Goal: Task Accomplishment & Management: Complete application form

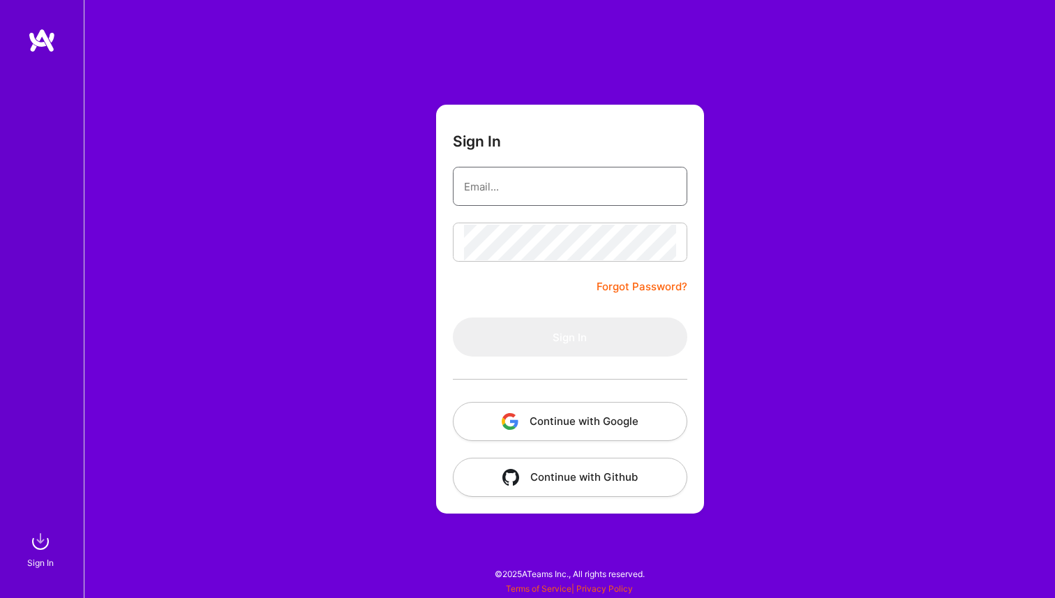
type input "[PERSON_NAME][EMAIL_ADDRESS][DOMAIN_NAME]"
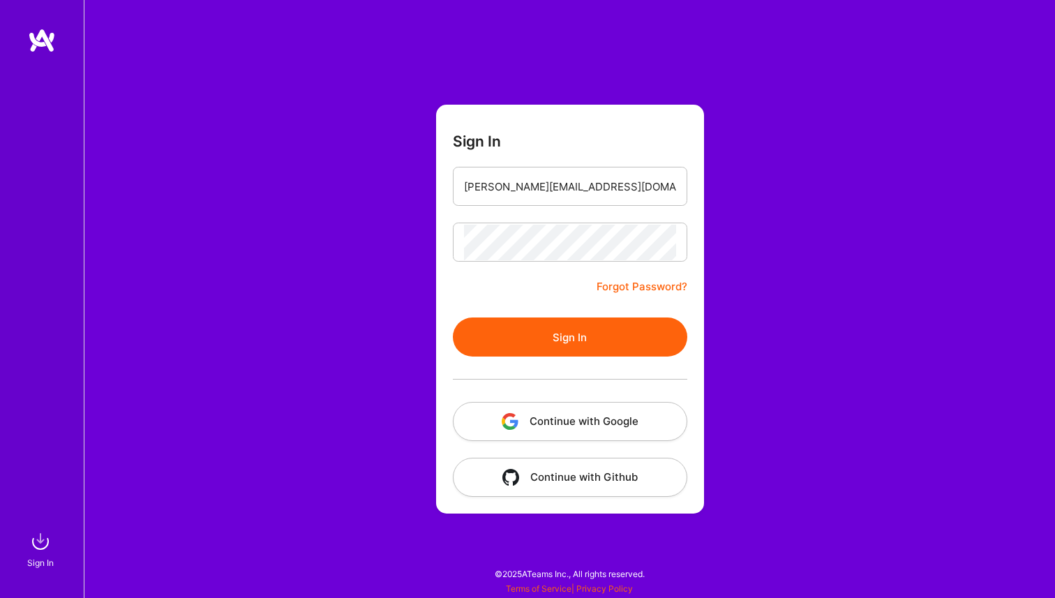
click at [575, 319] on button "Sign In" at bounding box center [570, 336] width 234 height 39
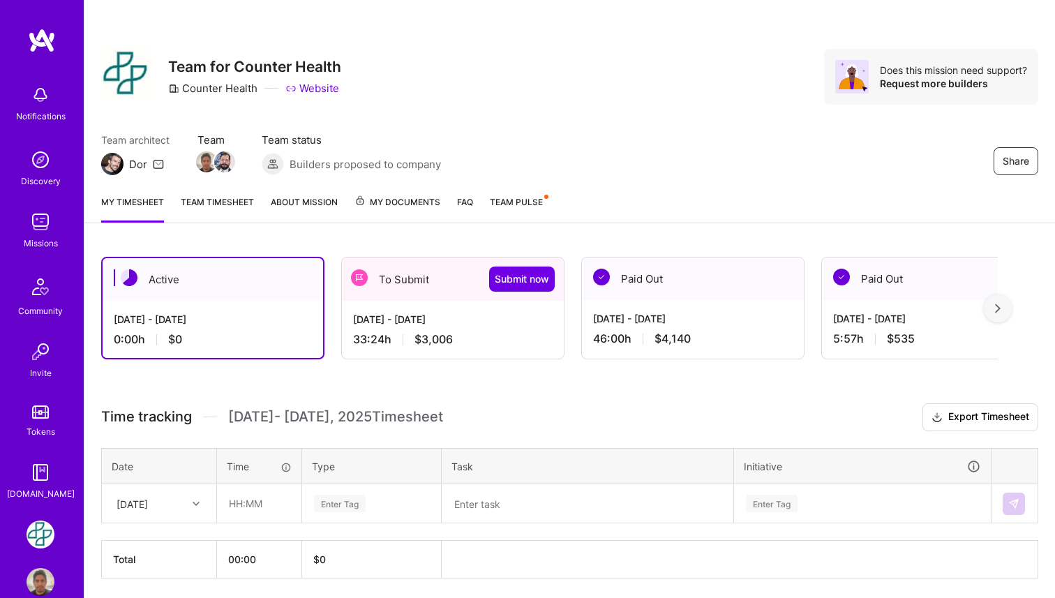
click at [416, 298] on div "To Submit Submit now" at bounding box center [453, 278] width 222 height 43
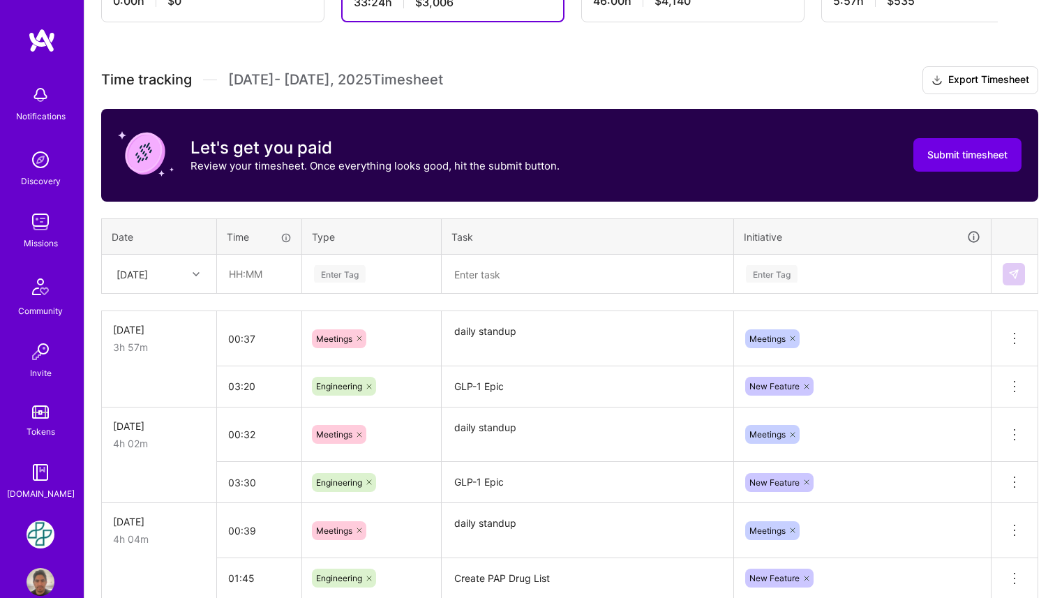
scroll to position [340, 0]
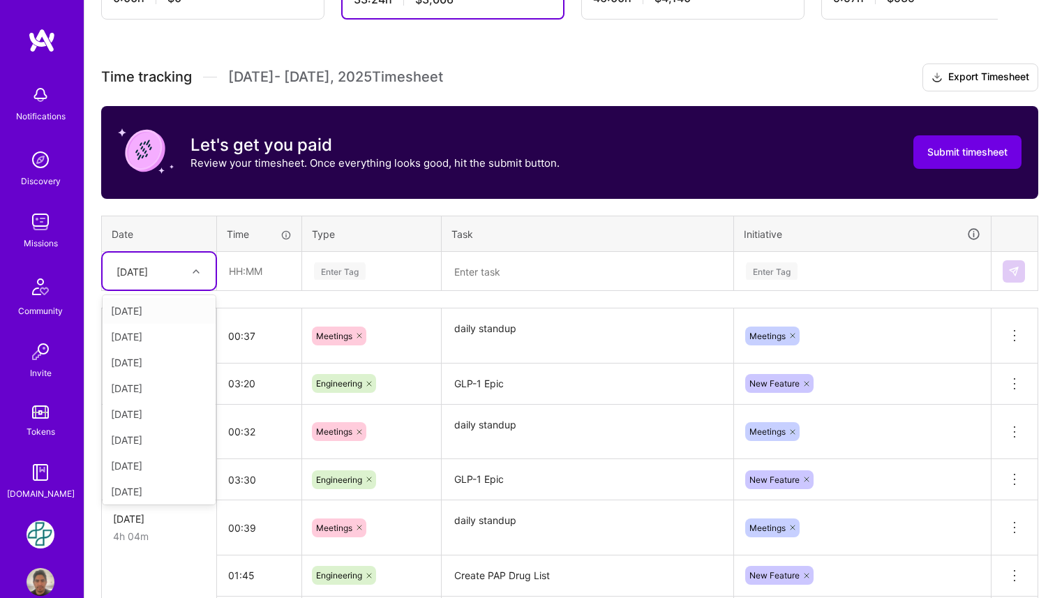
click at [193, 275] on div at bounding box center [198, 271] width 22 height 18
click at [180, 410] on div "[DATE]" at bounding box center [159, 411] width 113 height 26
click at [275, 274] on input "text" at bounding box center [259, 270] width 83 height 37
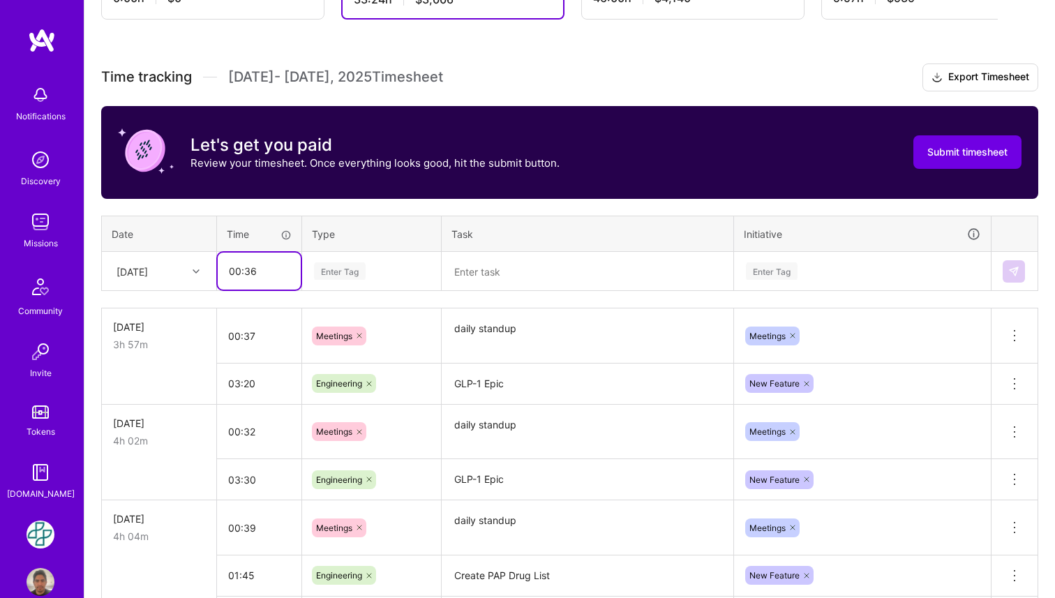
type input "00:36"
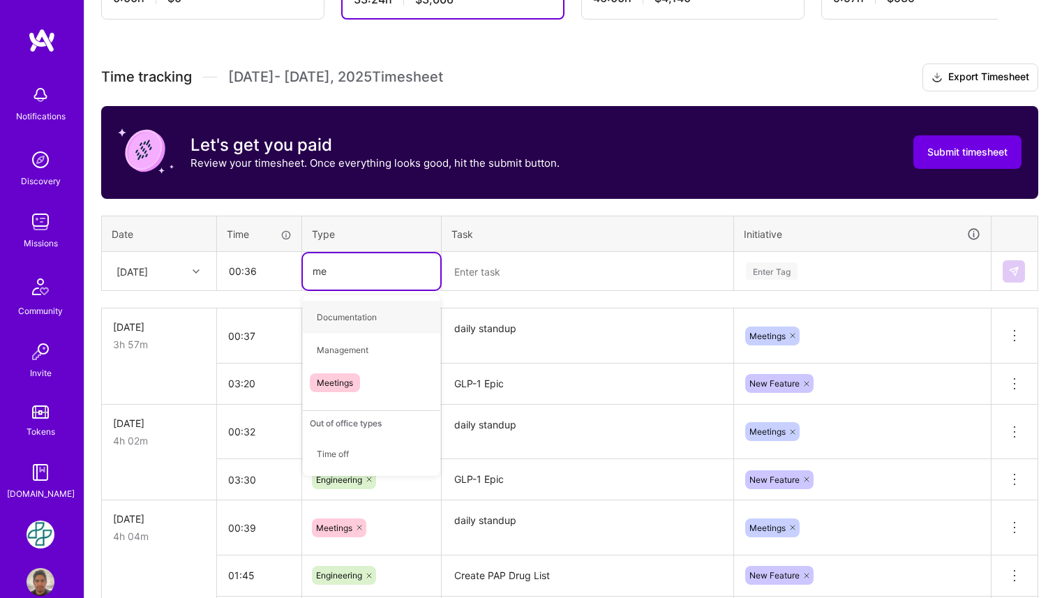
type input "mee"
click at [358, 311] on span "Meetings" at bounding box center [335, 317] width 50 height 19
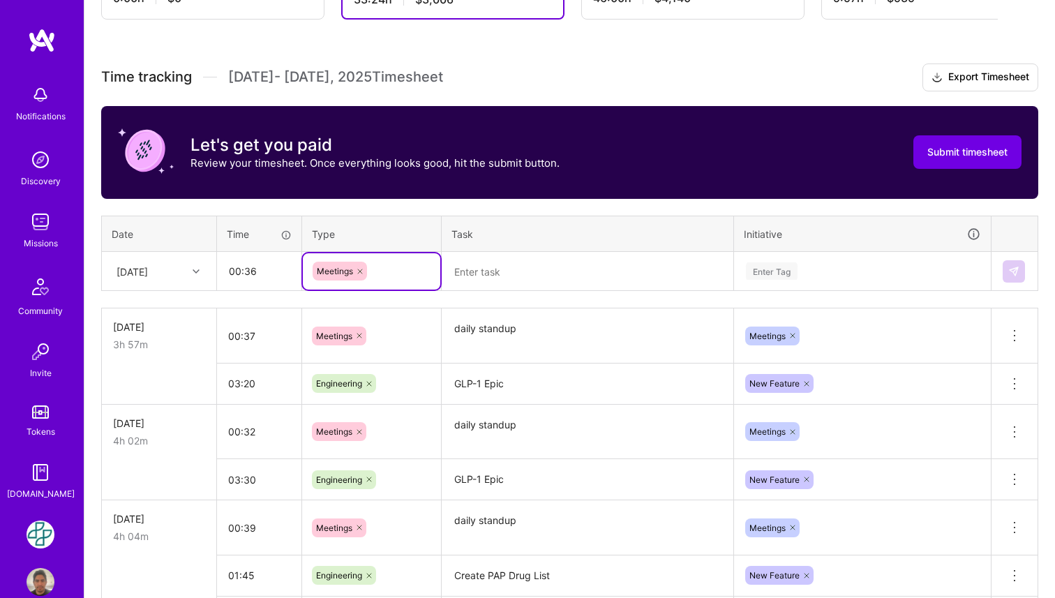
click at [488, 266] on textarea at bounding box center [587, 271] width 289 height 36
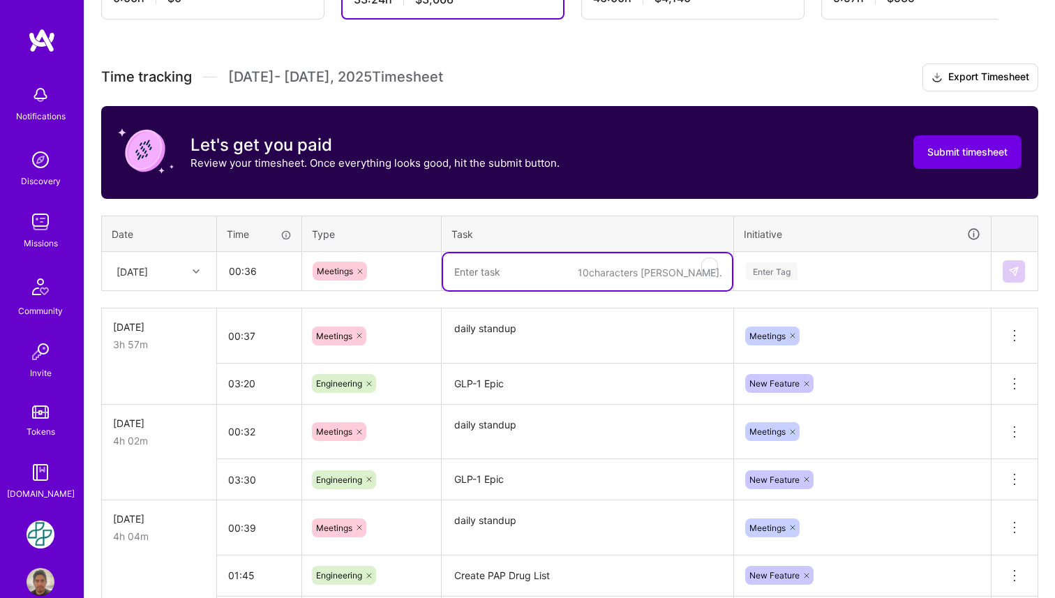
click at [474, 342] on textarea "daily standup" at bounding box center [587, 336] width 289 height 52
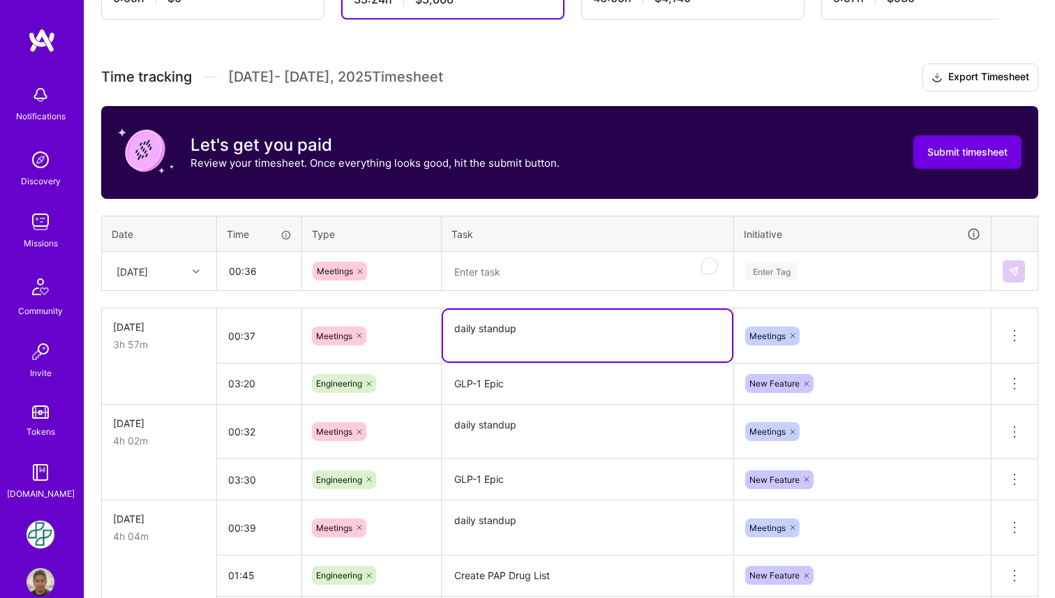
click at [474, 342] on textarea "daily standup" at bounding box center [587, 336] width 289 height 52
click at [475, 342] on textarea "daily standup" at bounding box center [587, 336] width 289 height 52
click at [483, 334] on textarea "daily standup" at bounding box center [587, 336] width 289 height 52
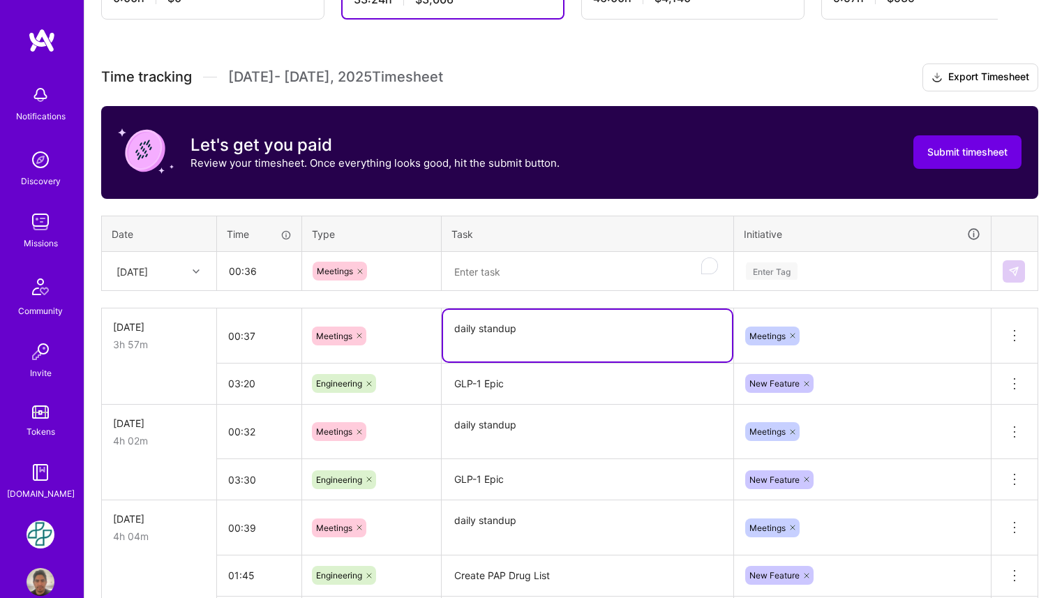
click at [503, 271] on textarea "To enrich screen reader interactions, please activate Accessibility in Grammarl…" at bounding box center [587, 271] width 289 height 37
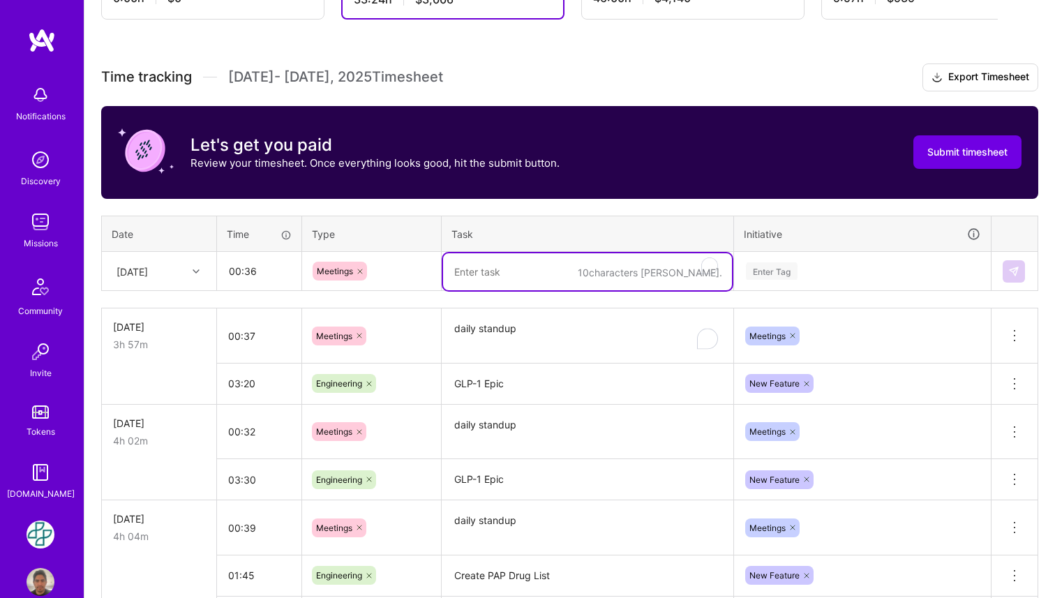
paste textarea "daily standup"
type textarea "daily standup"
click at [793, 272] on div "Enter Tag" at bounding box center [772, 271] width 52 height 22
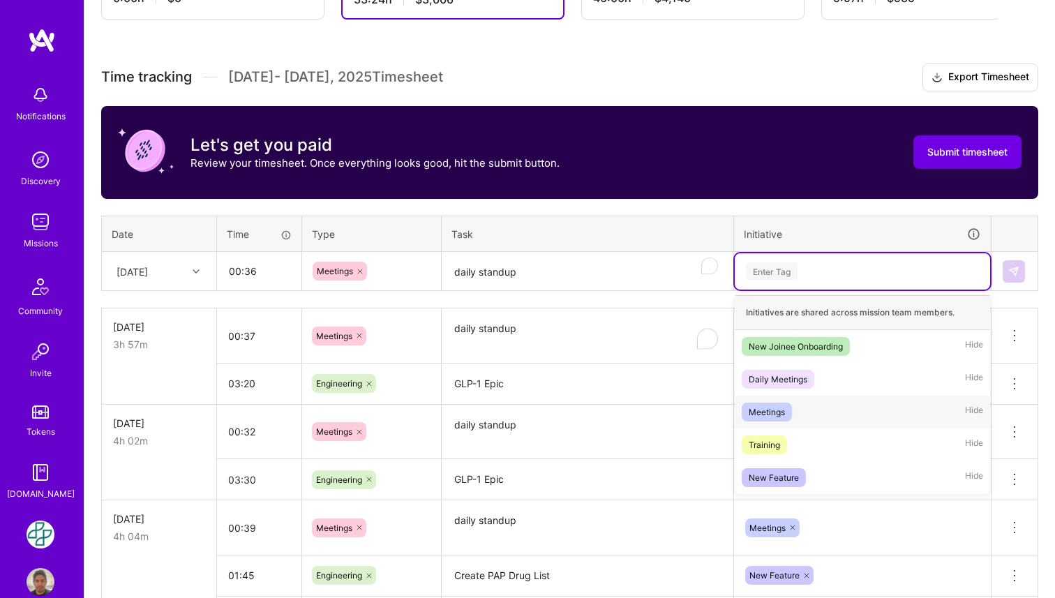
click at [783, 407] on div "Meetings" at bounding box center [766, 412] width 36 height 15
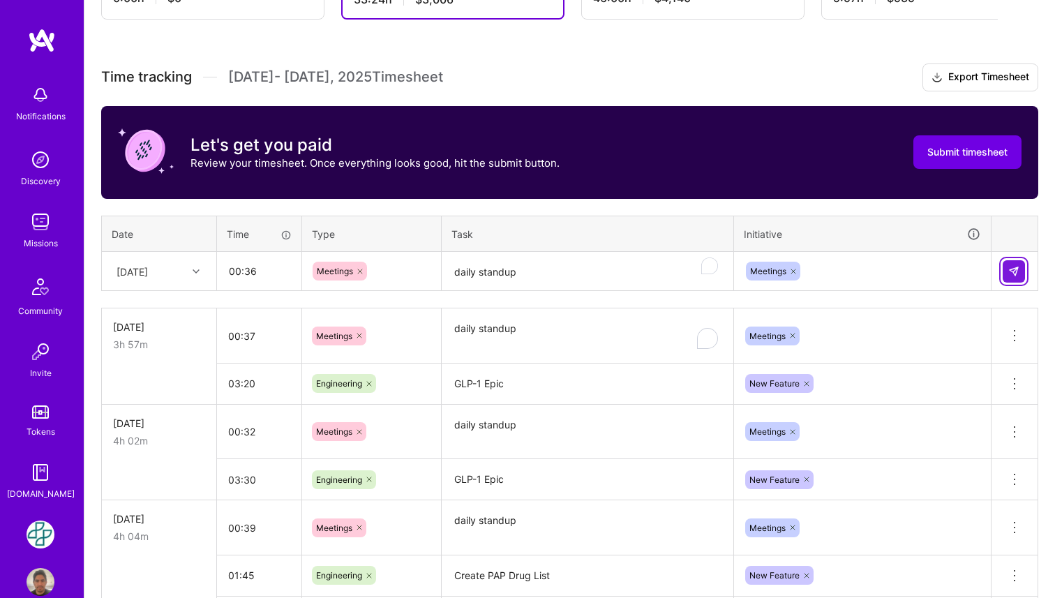
click at [1012, 269] on img at bounding box center [1013, 271] width 11 height 11
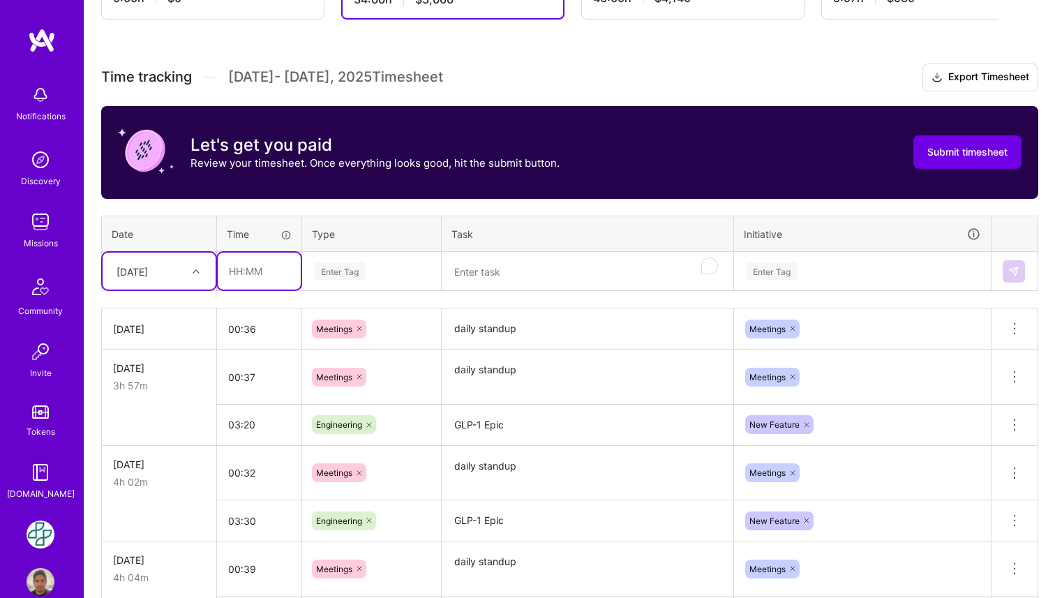
click at [253, 270] on input "text" at bounding box center [259, 270] width 83 height 37
type input "02:45"
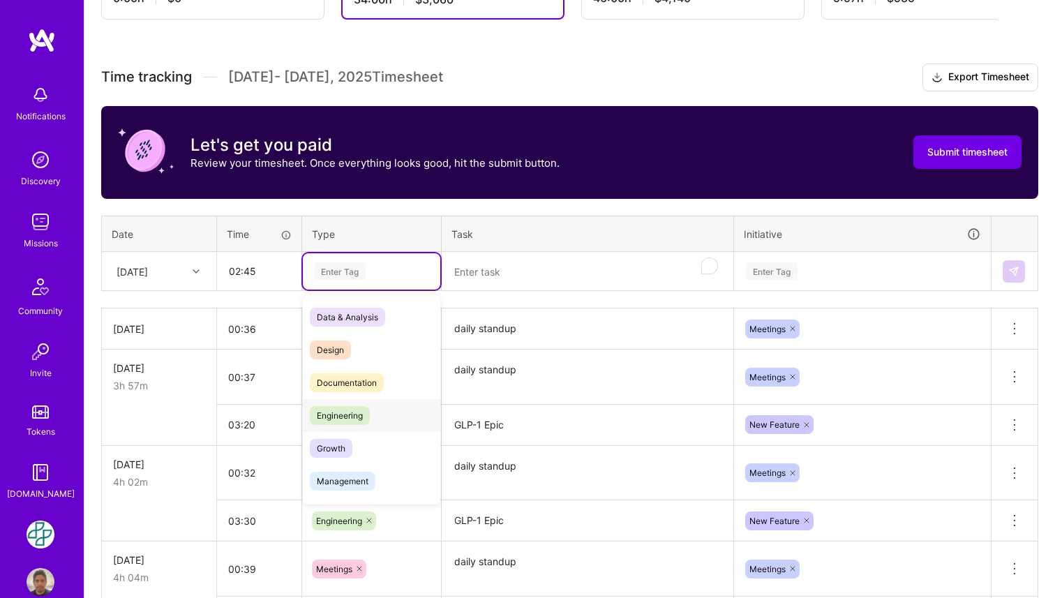
click at [350, 416] on span "Engineering" at bounding box center [340, 415] width 60 height 19
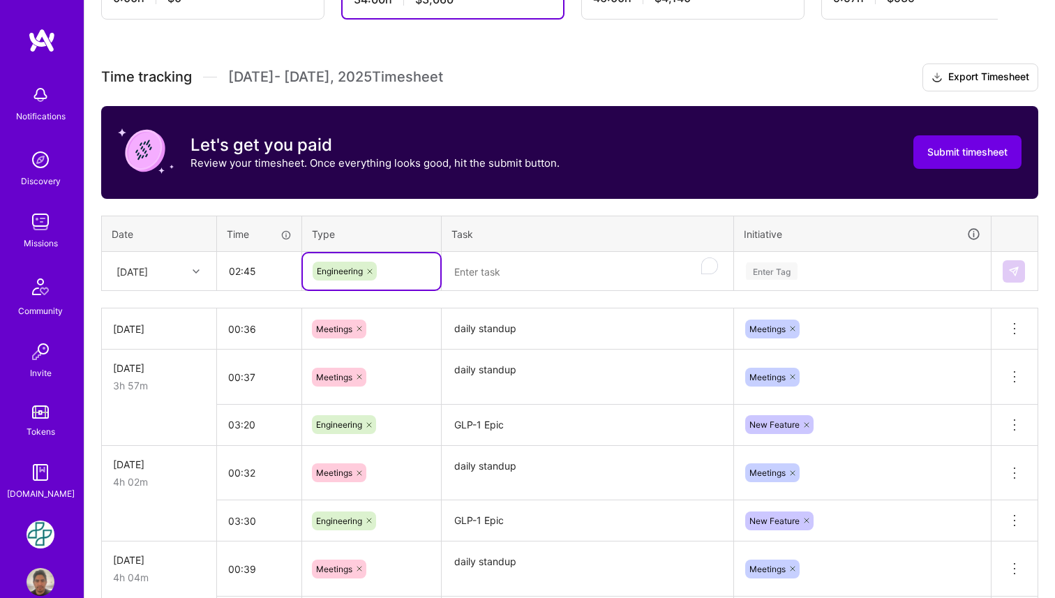
click at [497, 285] on textarea "To enrich screen reader interactions, please activate Accessibility in Grammarl…" at bounding box center [587, 271] width 289 height 37
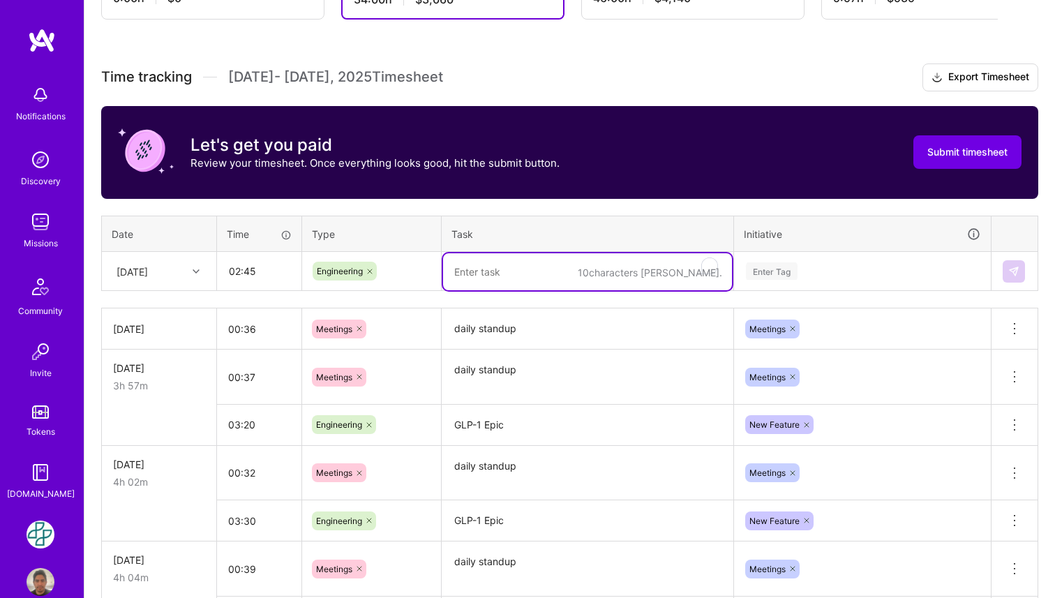
paste textarea "GLP-1 Epic"
type textarea "GLP-1 Epic"
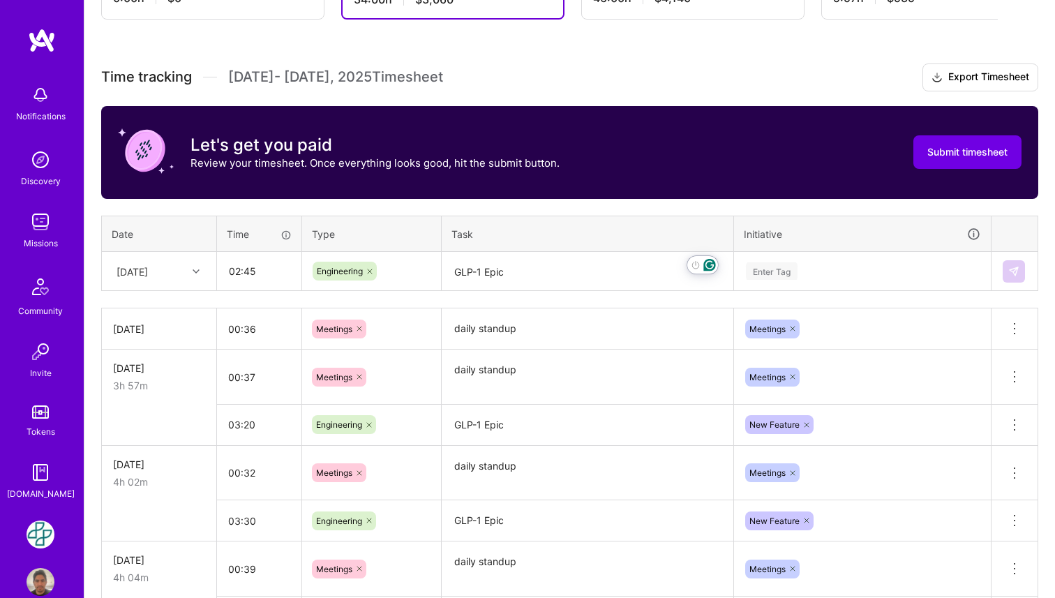
click at [775, 264] on div "Enter Tag" at bounding box center [772, 271] width 52 height 22
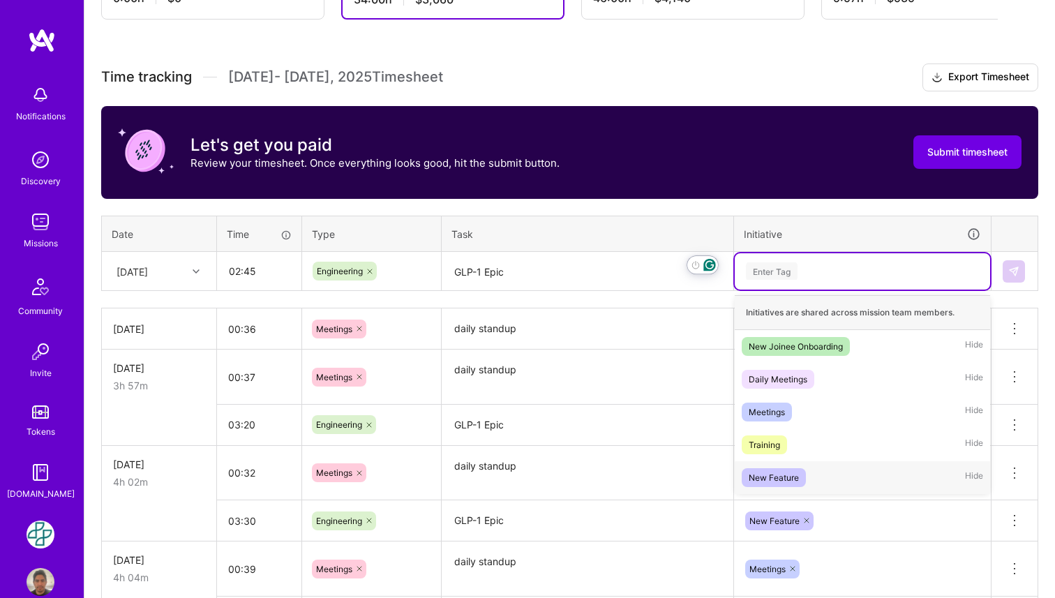
click at [797, 478] on div "New Feature" at bounding box center [773, 477] width 50 height 15
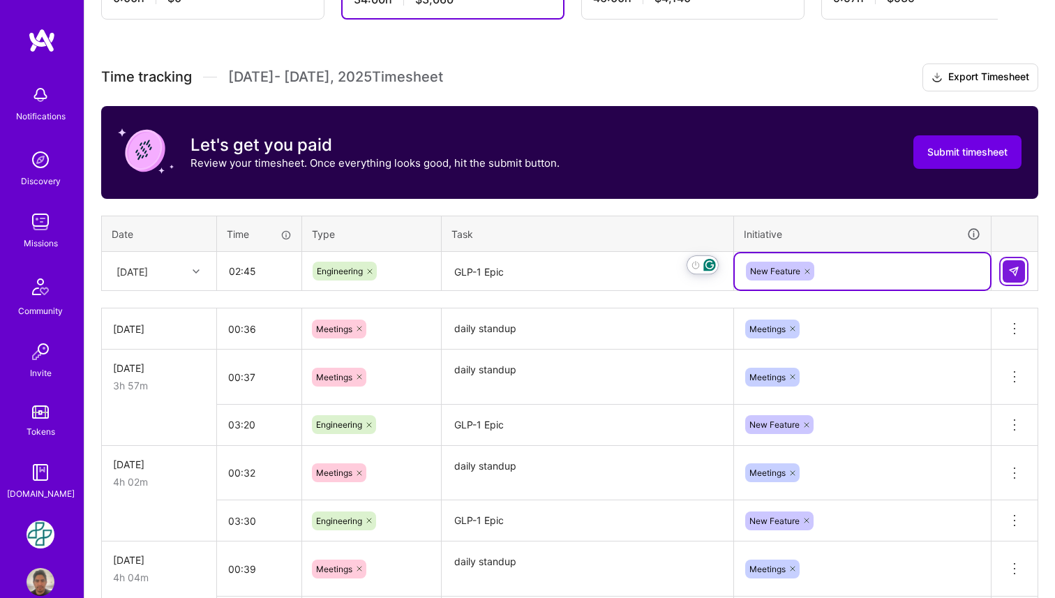
click at [1015, 277] on button at bounding box center [1013, 271] width 22 height 22
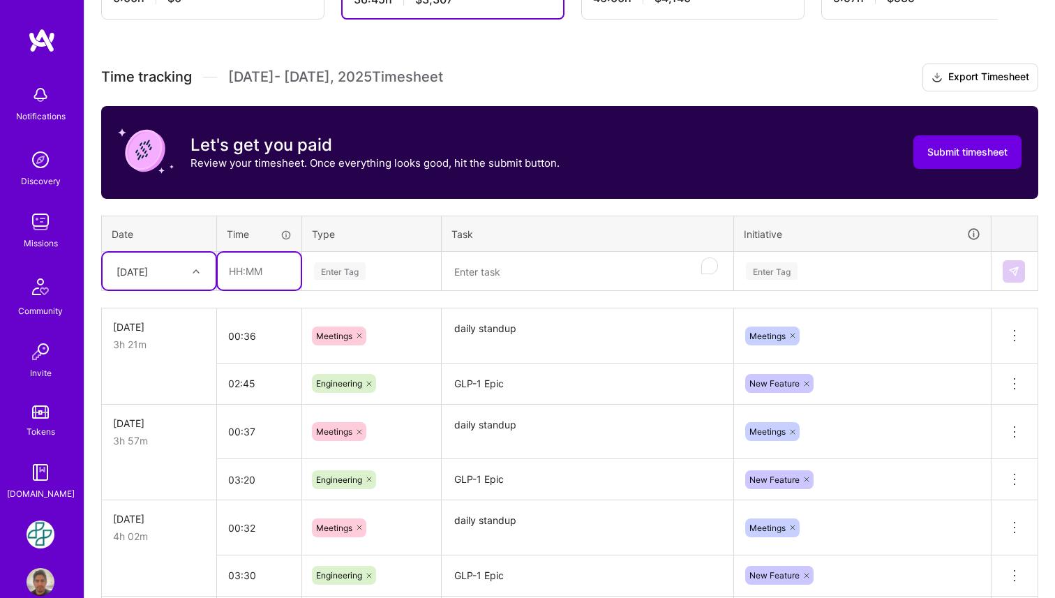
click at [259, 275] on input "text" at bounding box center [259, 270] width 83 height 37
type input "00:46"
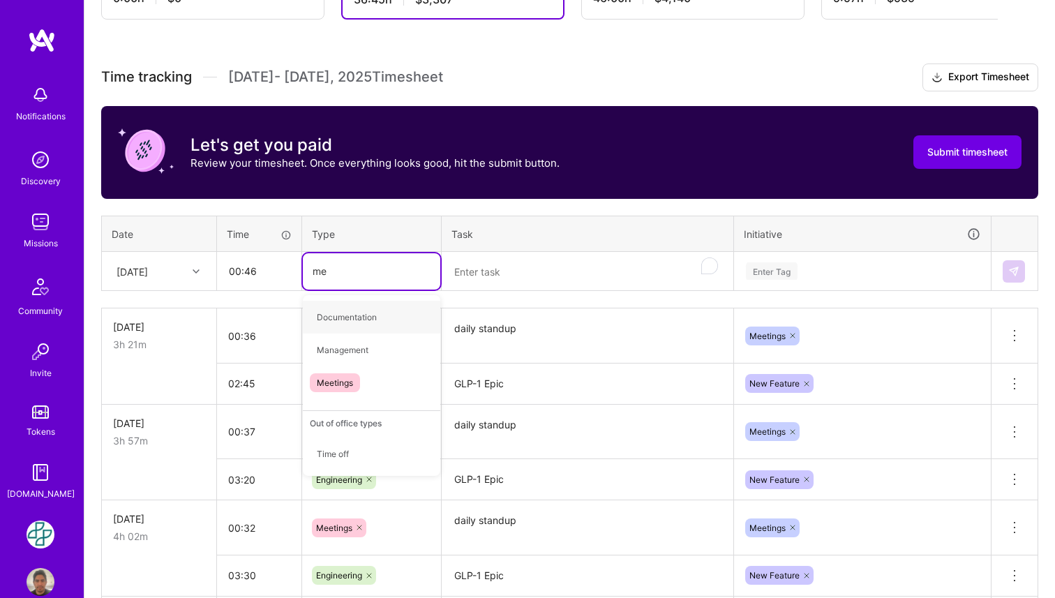
type input "mee"
click at [351, 314] on span "Meetings" at bounding box center [335, 317] width 50 height 19
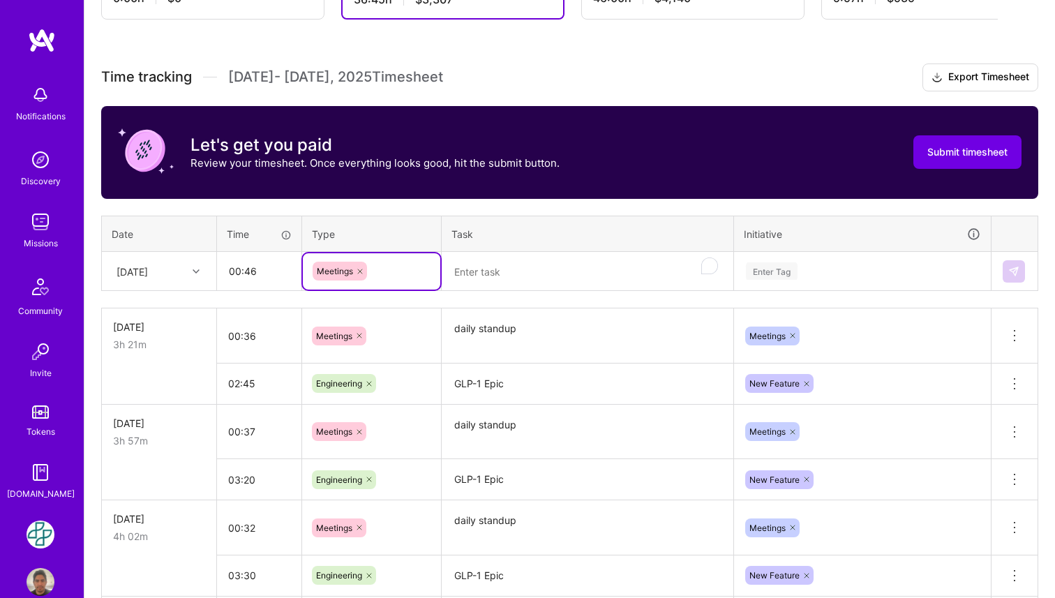
click at [493, 276] on textarea "To enrich screen reader interactions, please activate Accessibility in Grammarl…" at bounding box center [587, 271] width 289 height 37
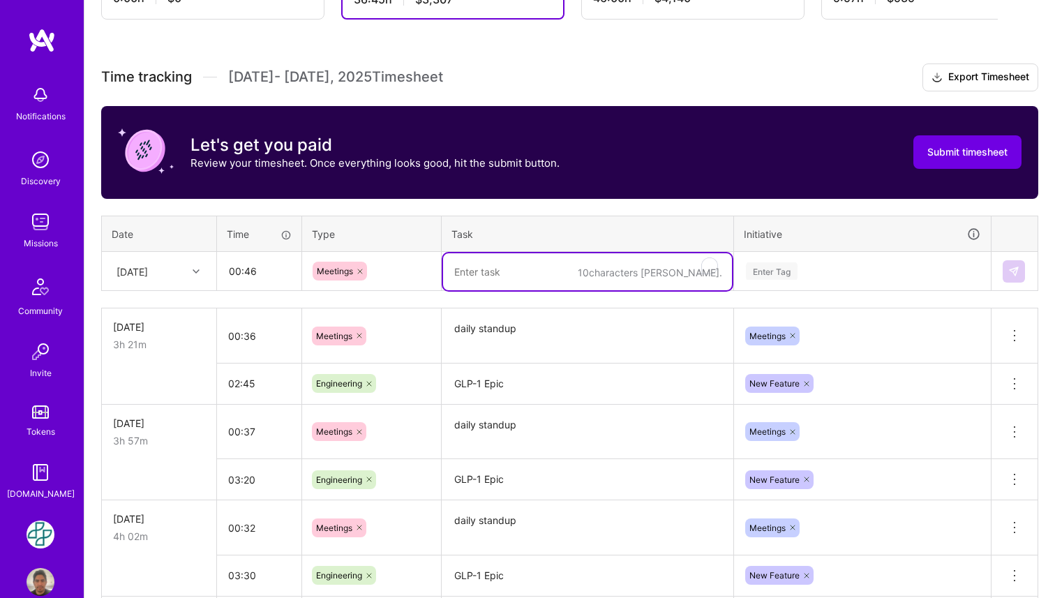
paste textarea "Transcript Import help"
type textarea "Transcript Import help"
click at [778, 273] on div "Enter Tag" at bounding box center [772, 271] width 52 height 22
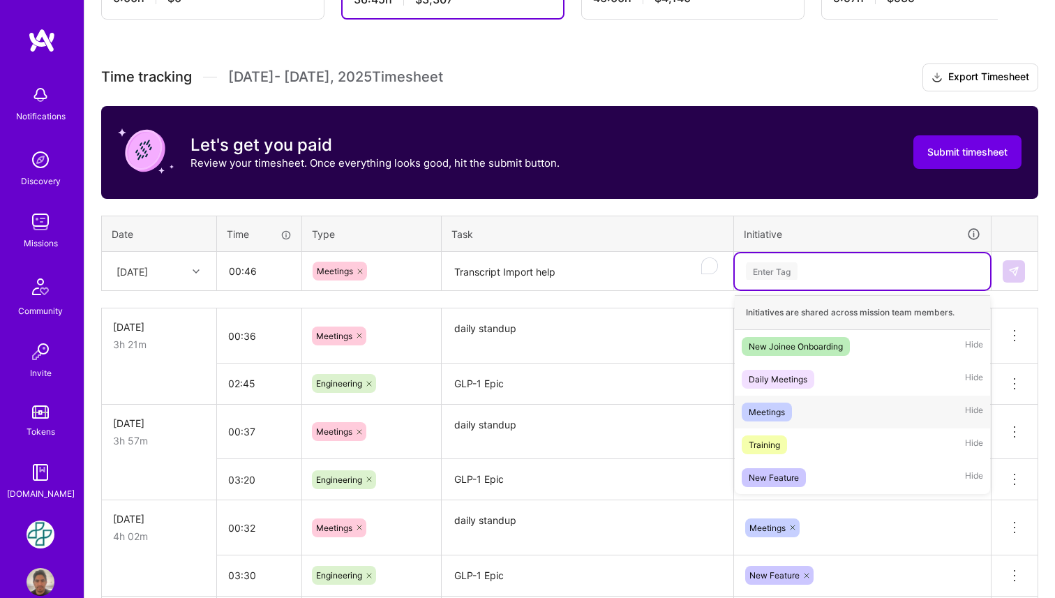
click at [796, 409] on div "Meetings Hide" at bounding box center [861, 411] width 255 height 33
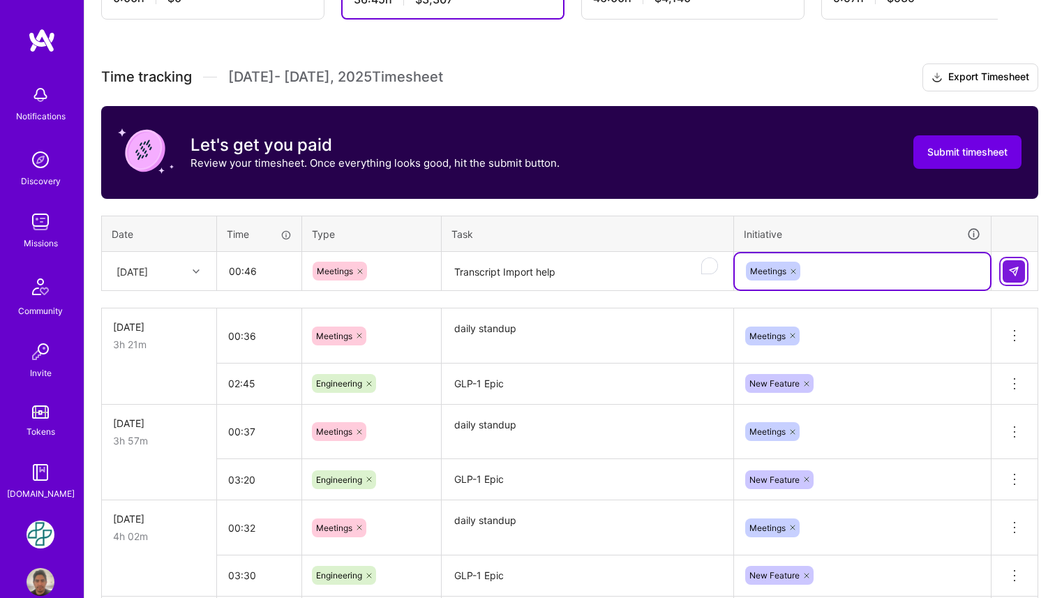
click at [1009, 270] on img at bounding box center [1013, 271] width 11 height 11
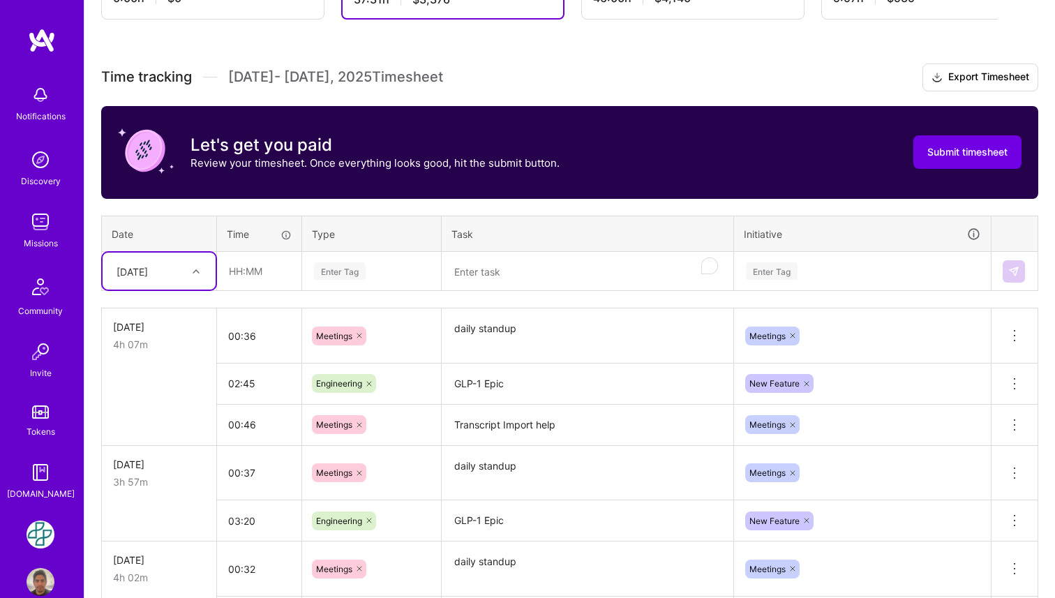
click at [194, 264] on div at bounding box center [198, 271] width 22 height 18
click at [165, 407] on div "[DATE]" at bounding box center [159, 411] width 113 height 26
click at [270, 276] on input "text" at bounding box center [259, 270] width 83 height 37
type input "3"
type input "00:31"
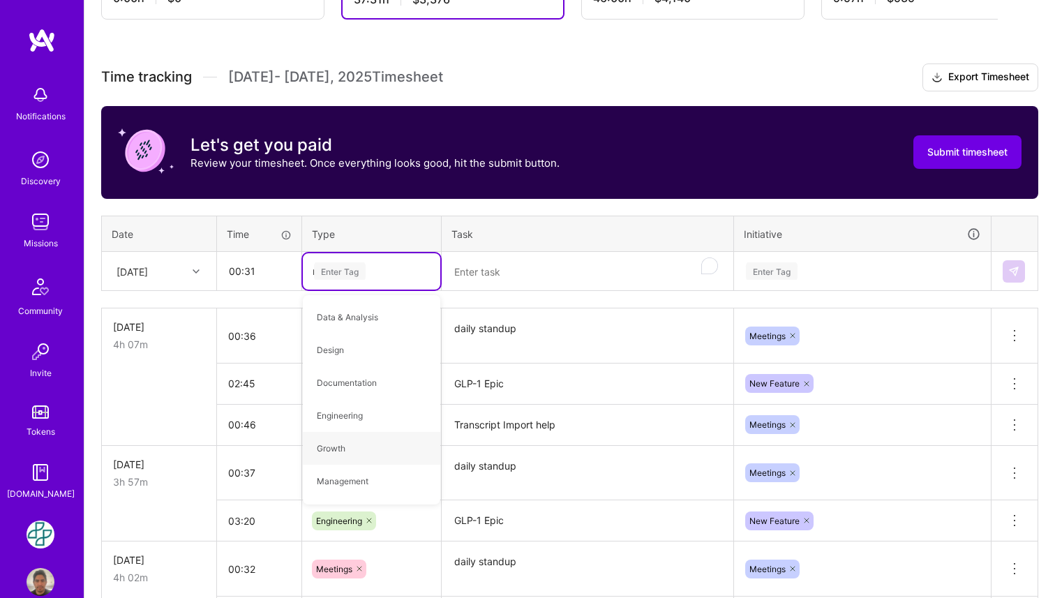
type input "mee"
click at [353, 316] on span "Meetings" at bounding box center [335, 317] width 50 height 19
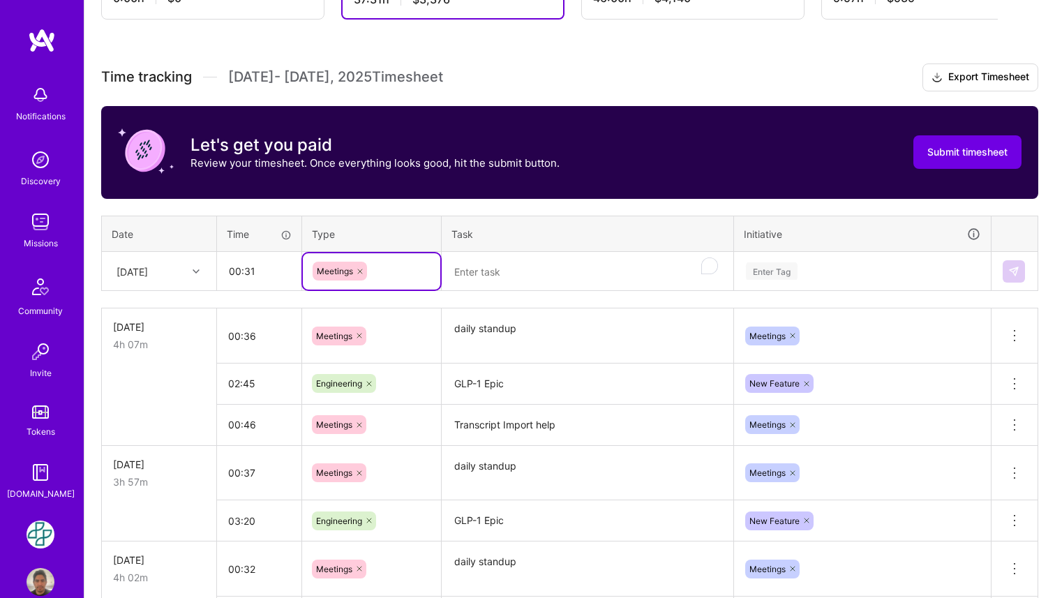
click at [485, 267] on textarea "To enrich screen reader interactions, please activate Accessibility in Grammarl…" at bounding box center [587, 271] width 289 height 37
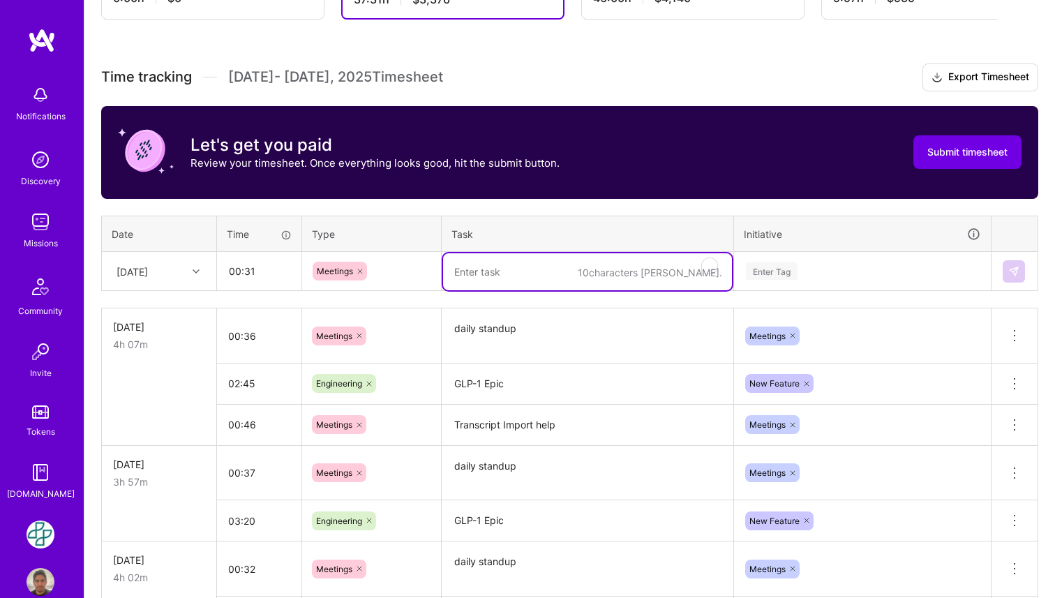
paste textarea "daily standup"
type textarea "daily standup"
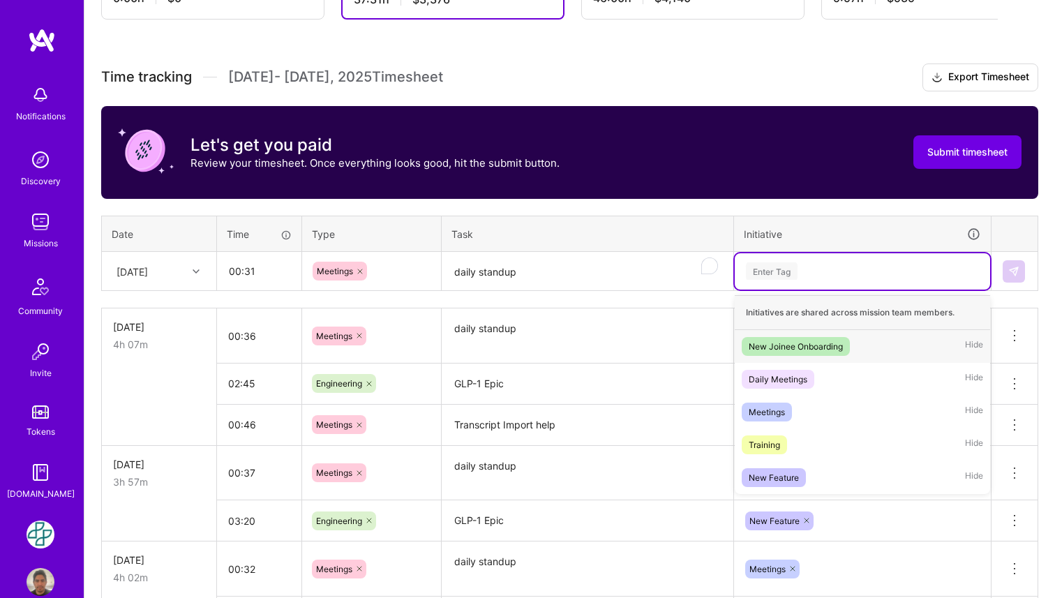
click at [774, 273] on div "Enter Tag" at bounding box center [772, 271] width 52 height 22
click at [766, 424] on div "Meetings Hide" at bounding box center [861, 411] width 255 height 33
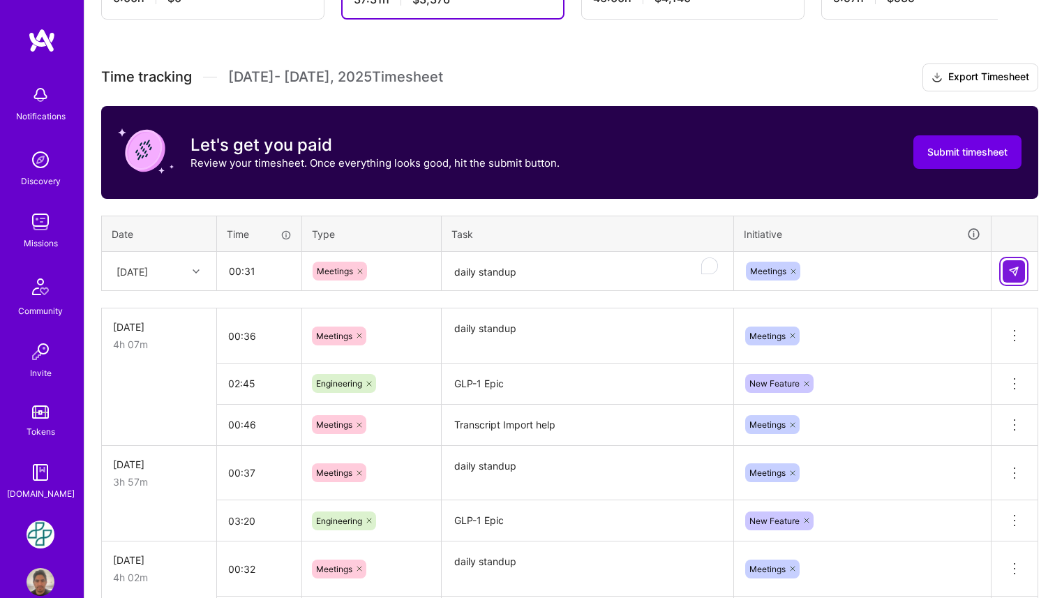
click at [1014, 273] on img at bounding box center [1013, 271] width 11 height 11
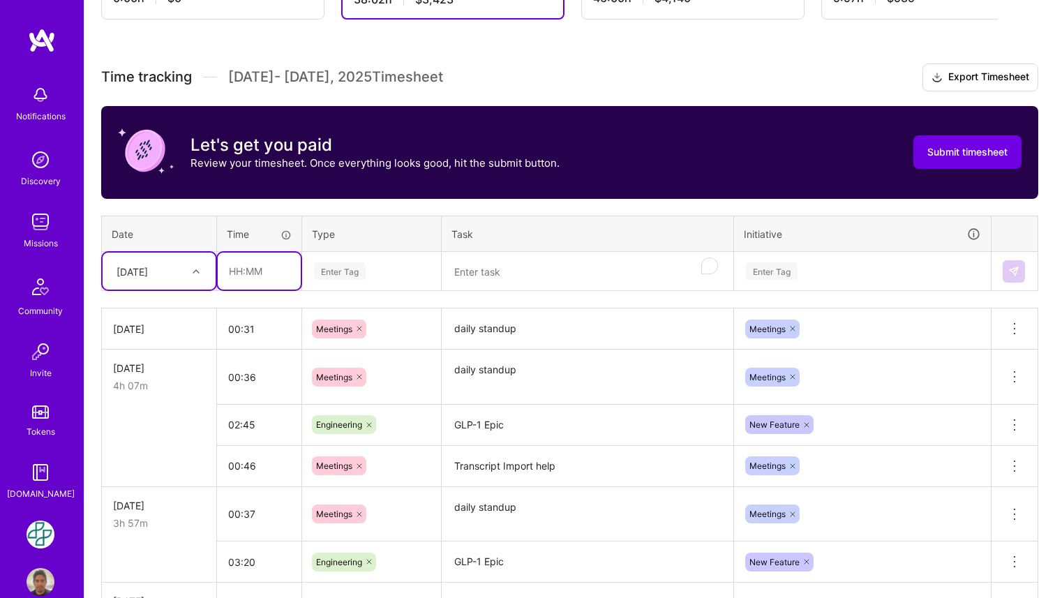
click at [243, 271] on input "text" at bounding box center [259, 270] width 83 height 37
type input "01:39"
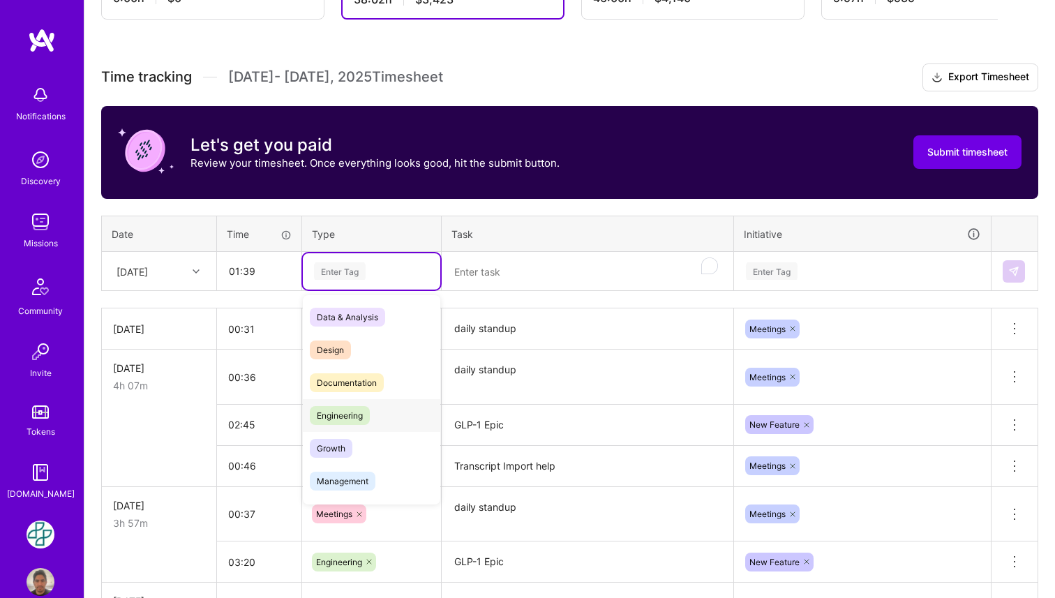
click at [357, 414] on span "Engineering" at bounding box center [340, 415] width 60 height 19
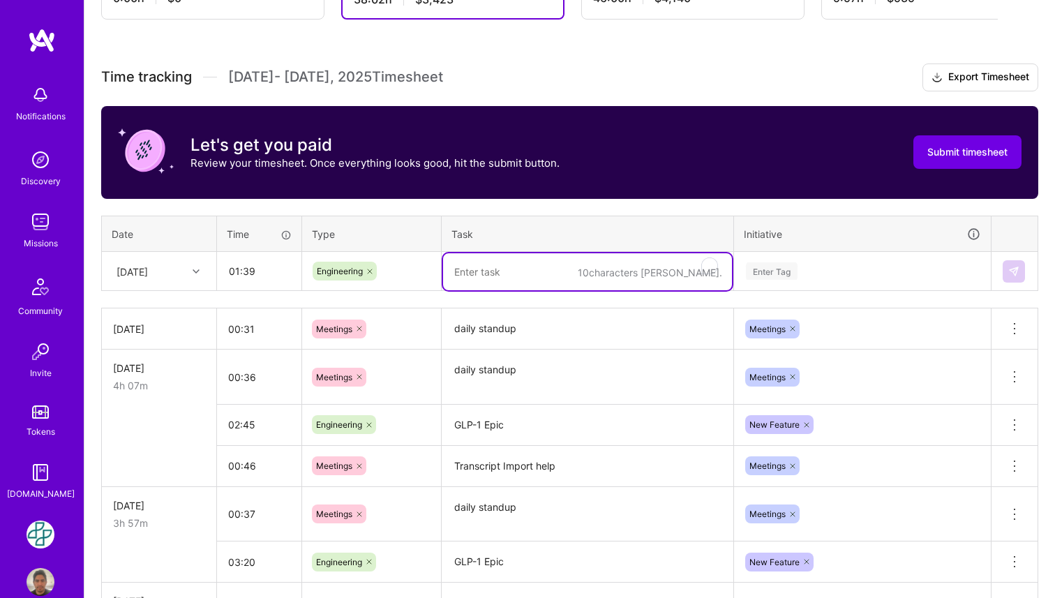
click at [504, 273] on textarea "To enrich screen reader interactions, please activate Accessibility in Grammarl…" at bounding box center [587, 271] width 289 height 37
paste textarea "GLP-1 Epic"
type textarea "GLP-1 Epic"
click at [769, 267] on div "Enter Tag" at bounding box center [772, 271] width 52 height 22
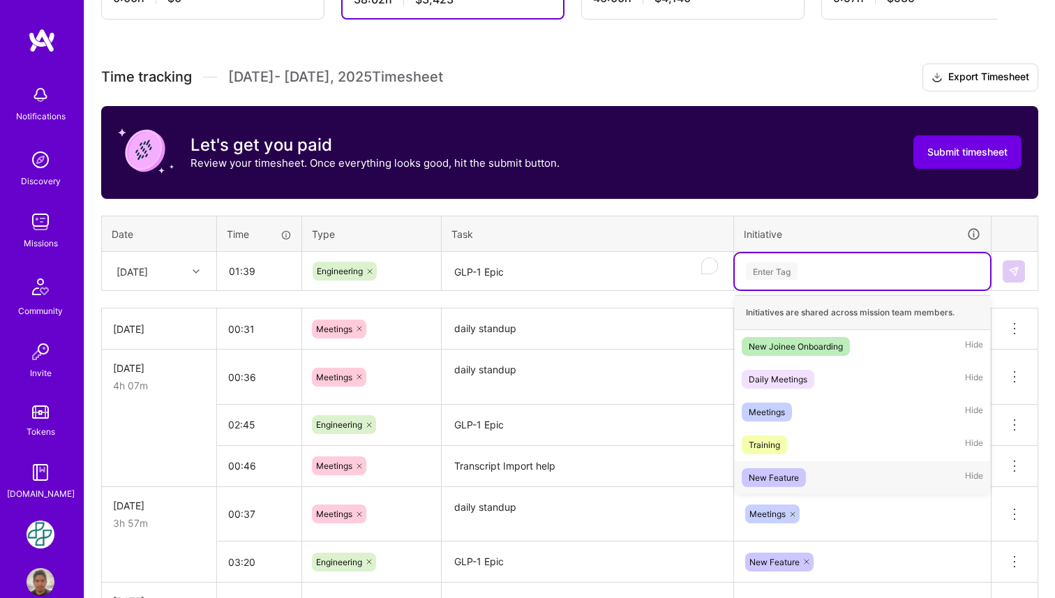
click at [790, 477] on div "New Feature" at bounding box center [773, 477] width 50 height 15
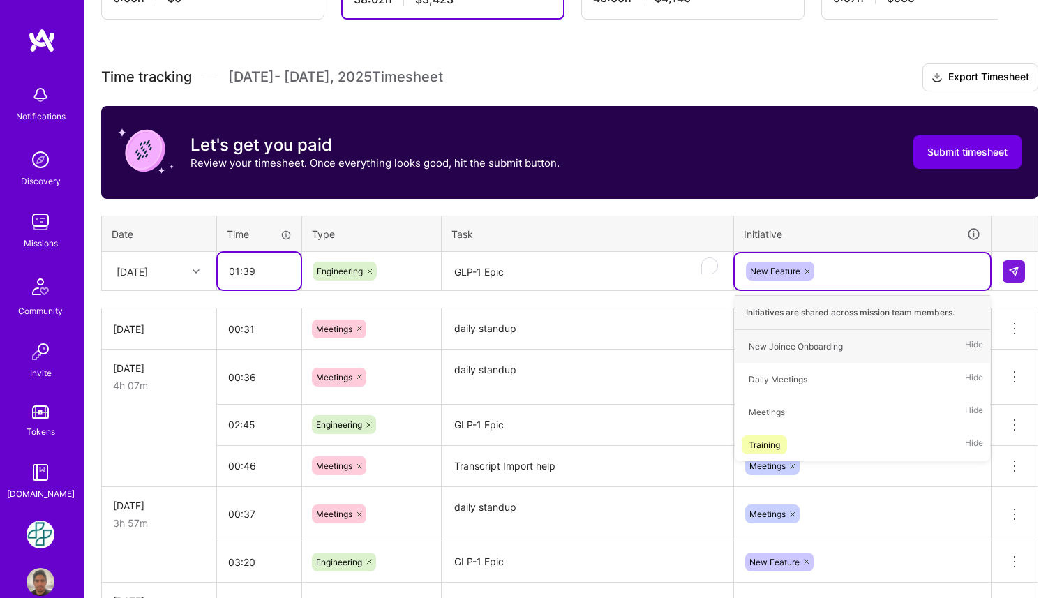
click at [263, 273] on input "01:39" at bounding box center [259, 270] width 83 height 37
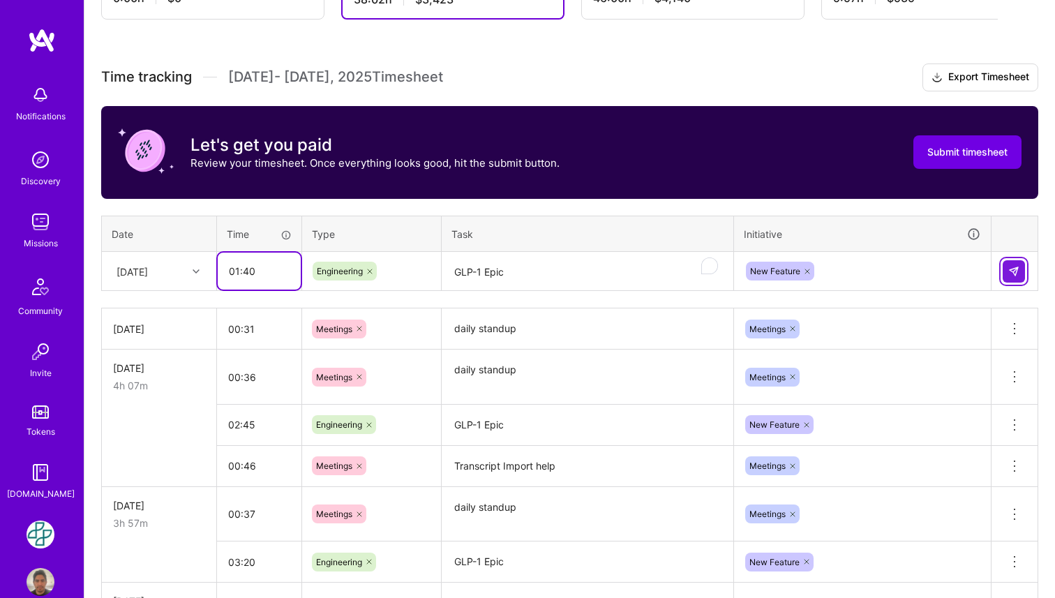
type input "01:40"
click at [1024, 265] on button at bounding box center [1013, 271] width 22 height 22
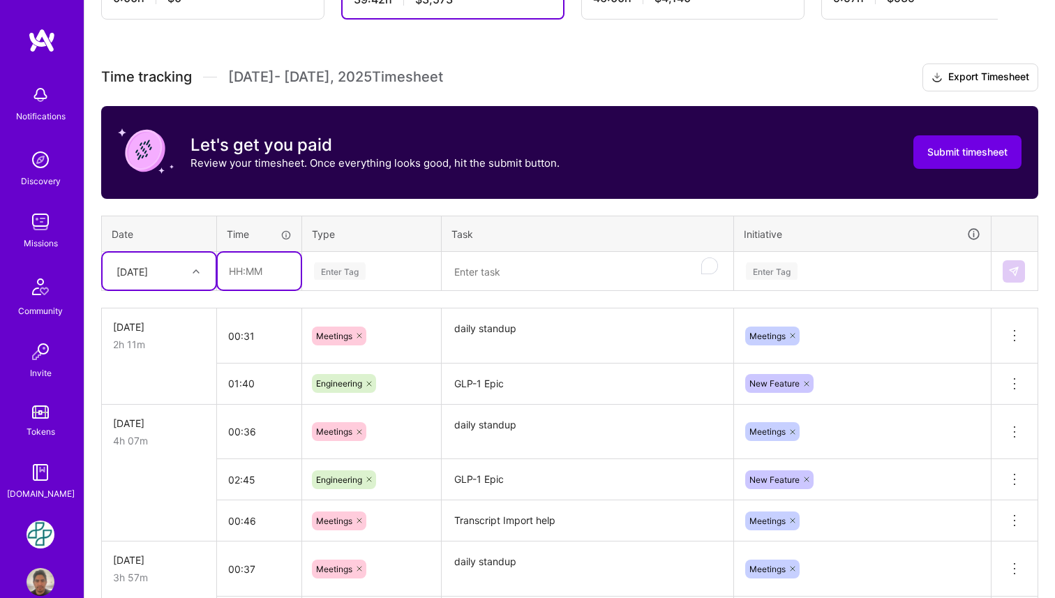
click at [257, 268] on input "text" at bounding box center [259, 270] width 83 height 37
type input "1"
type input "4"
type input "00:43"
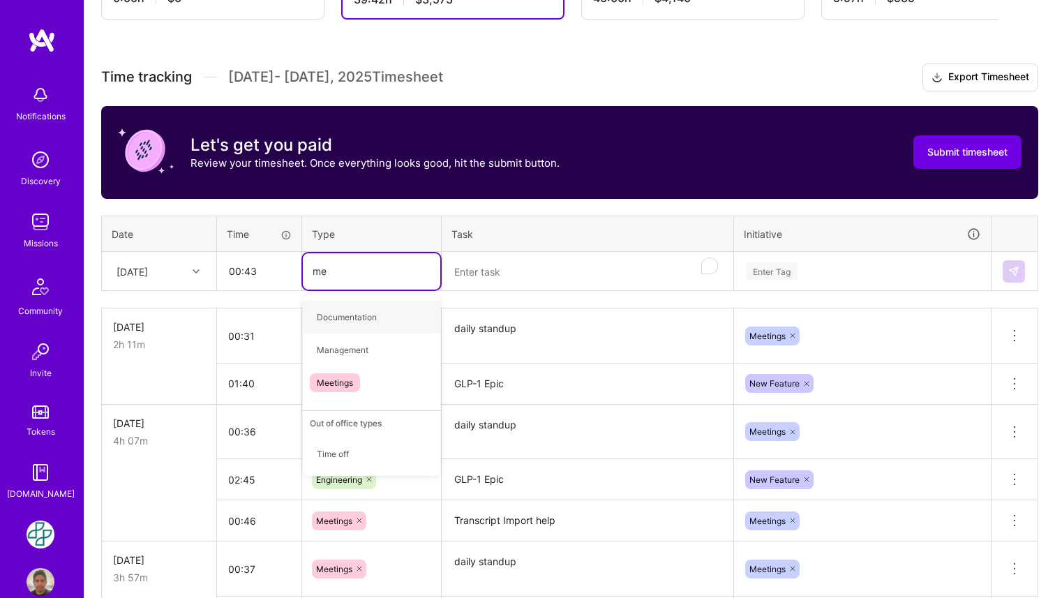
type input "mee"
click at [345, 317] on span "Meetings" at bounding box center [335, 317] width 50 height 19
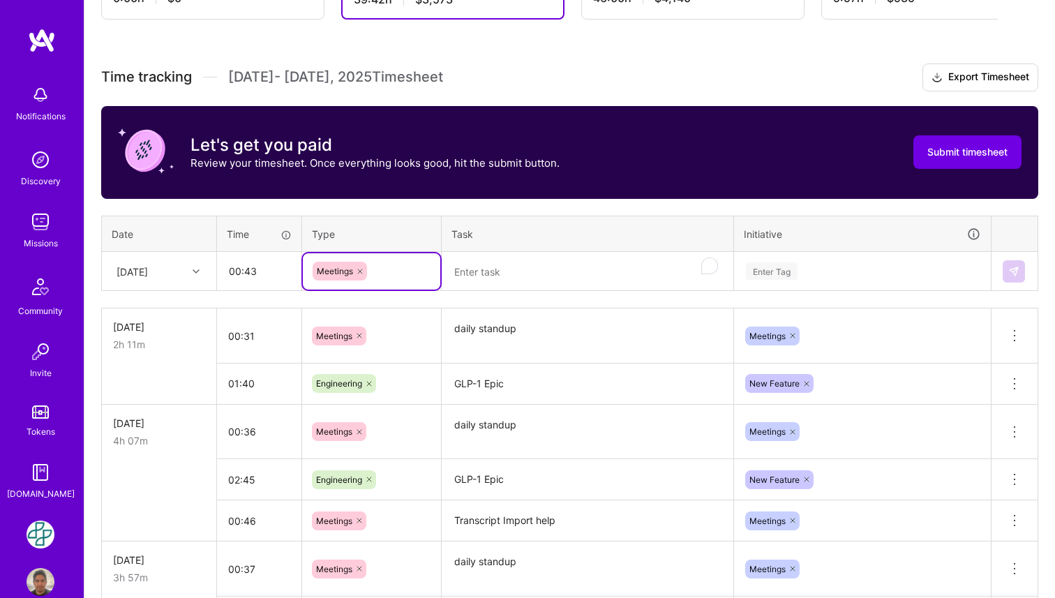
click at [498, 269] on textarea "To enrich screen reader interactions, please activate Accessibility in Grammarl…" at bounding box center [587, 271] width 289 height 37
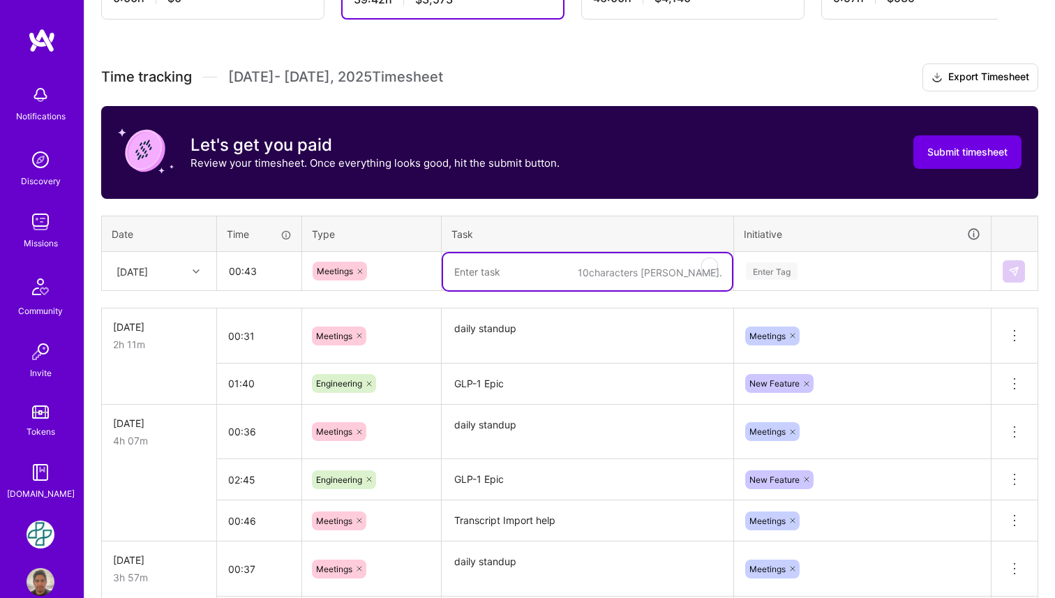
paste textarea "Devops RoadMap Discussion"
type textarea "Devops RoadMap Discussion"
click at [820, 273] on div "Enter Tag" at bounding box center [862, 270] width 236 height 17
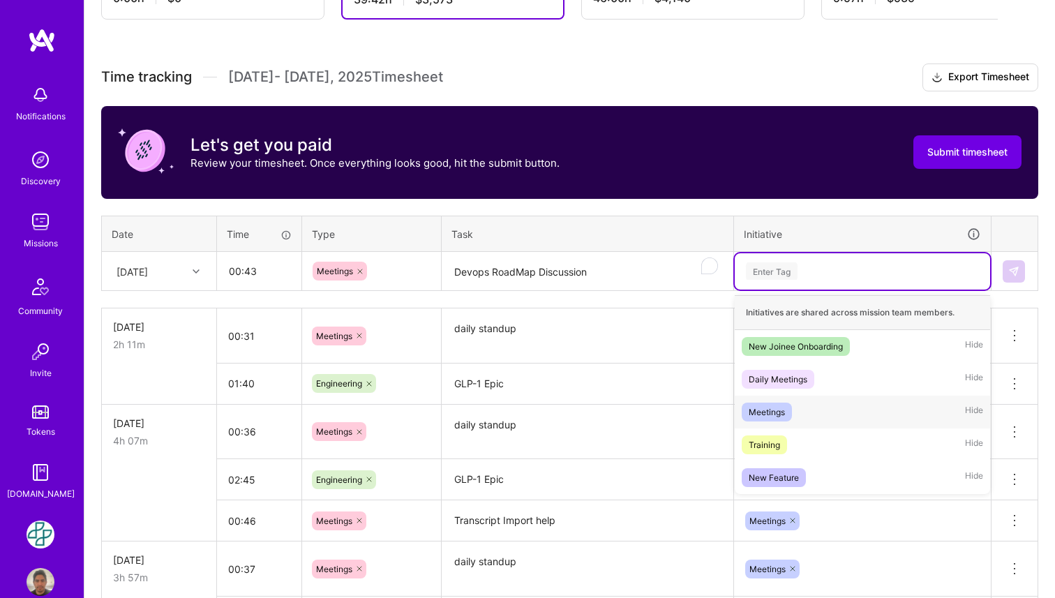
click at [805, 414] on div "Meetings Hide" at bounding box center [861, 411] width 255 height 33
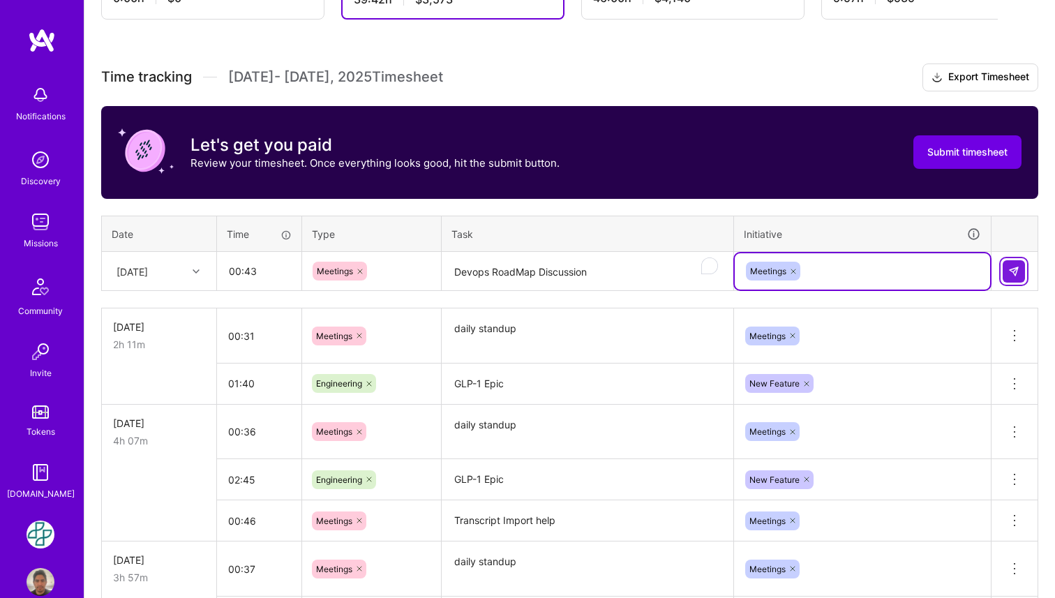
click at [1018, 266] on img at bounding box center [1013, 271] width 11 height 11
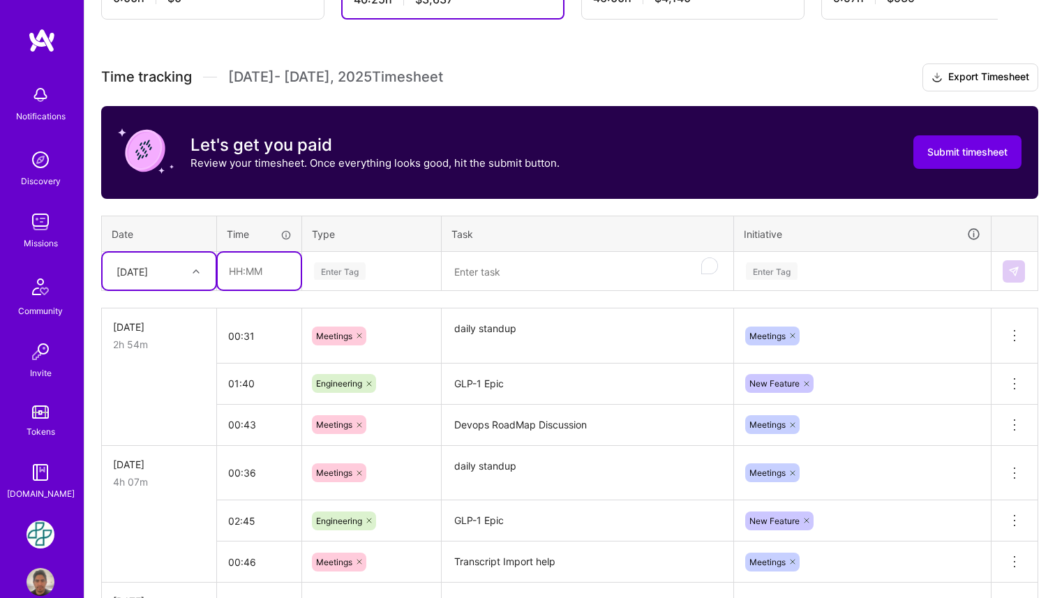
click at [260, 271] on input "text" at bounding box center [259, 270] width 83 height 37
type input "00:35"
click at [349, 266] on div "Enter Tag" at bounding box center [340, 271] width 52 height 22
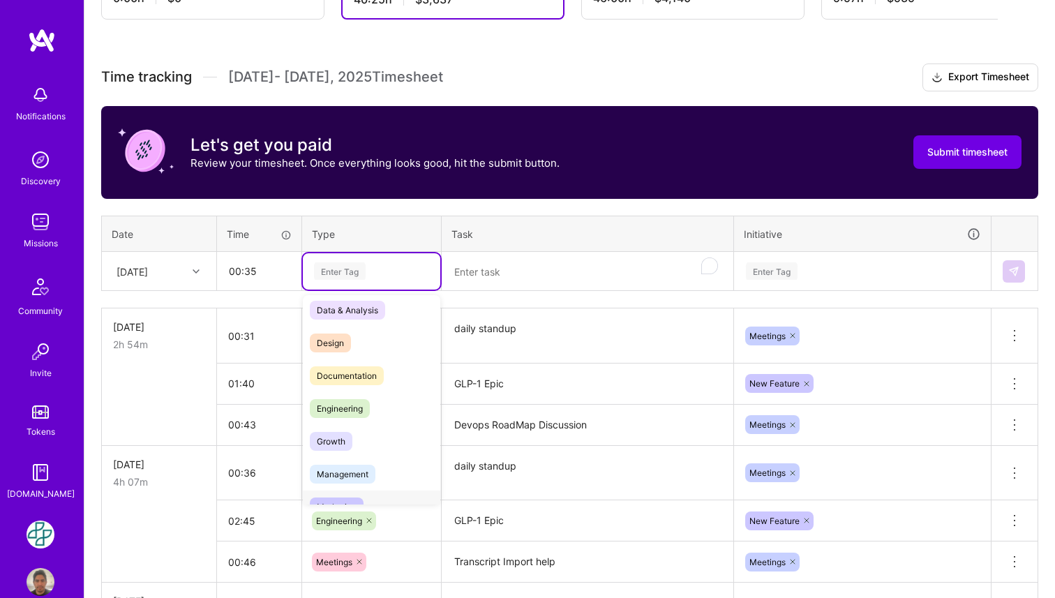
scroll to position [0, 0]
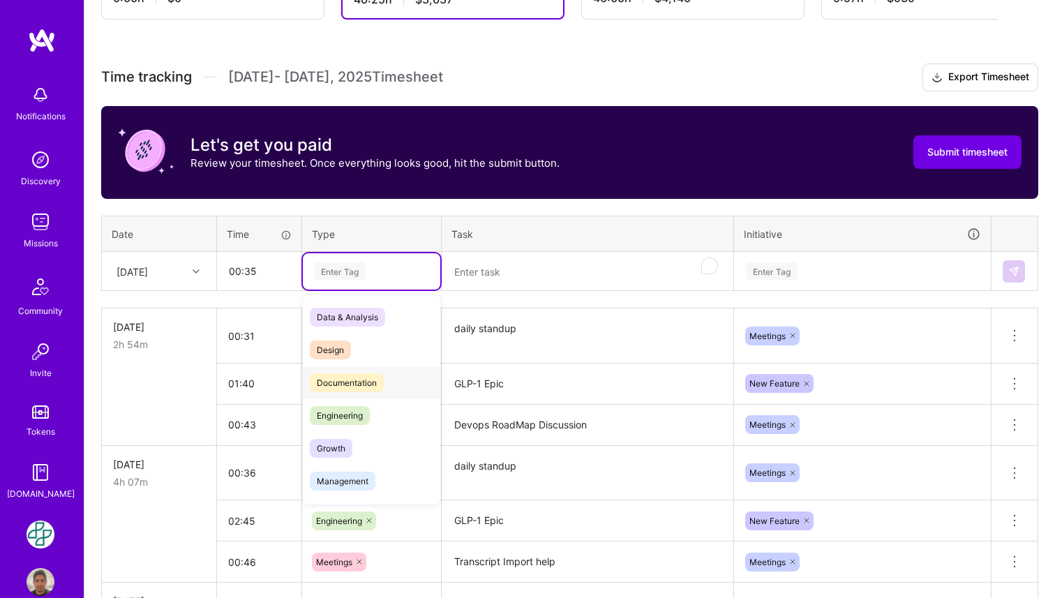
click at [366, 375] on span "Documentation" at bounding box center [347, 382] width 74 height 19
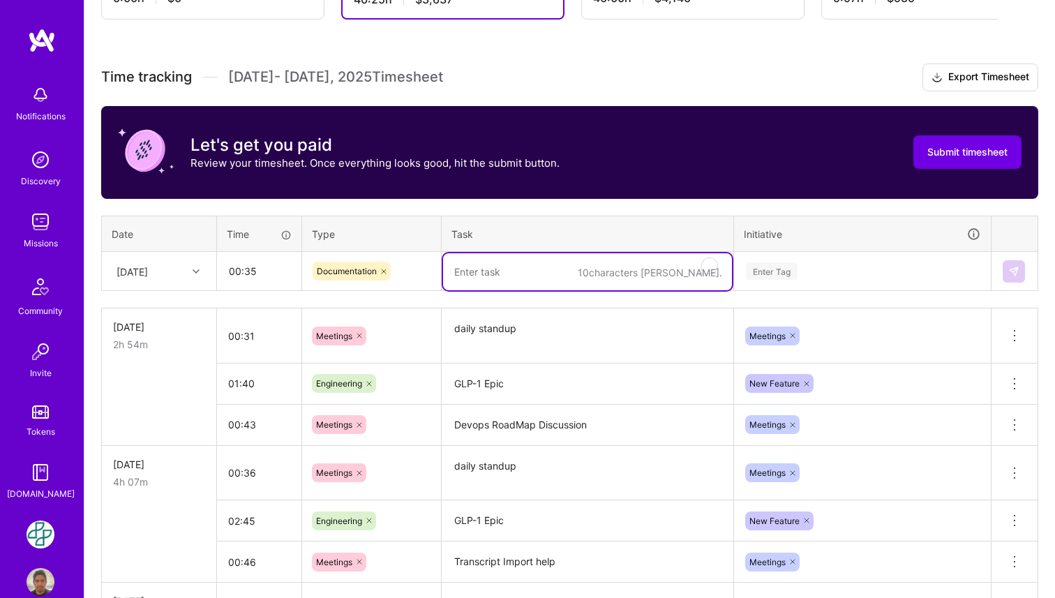
click at [488, 278] on textarea "To enrich screen reader interactions, please activate Accessibility in Grammarl…" at bounding box center [587, 271] width 289 height 37
type textarea "roadmap review"
click at [795, 274] on div "Enter Tag" at bounding box center [772, 271] width 52 height 22
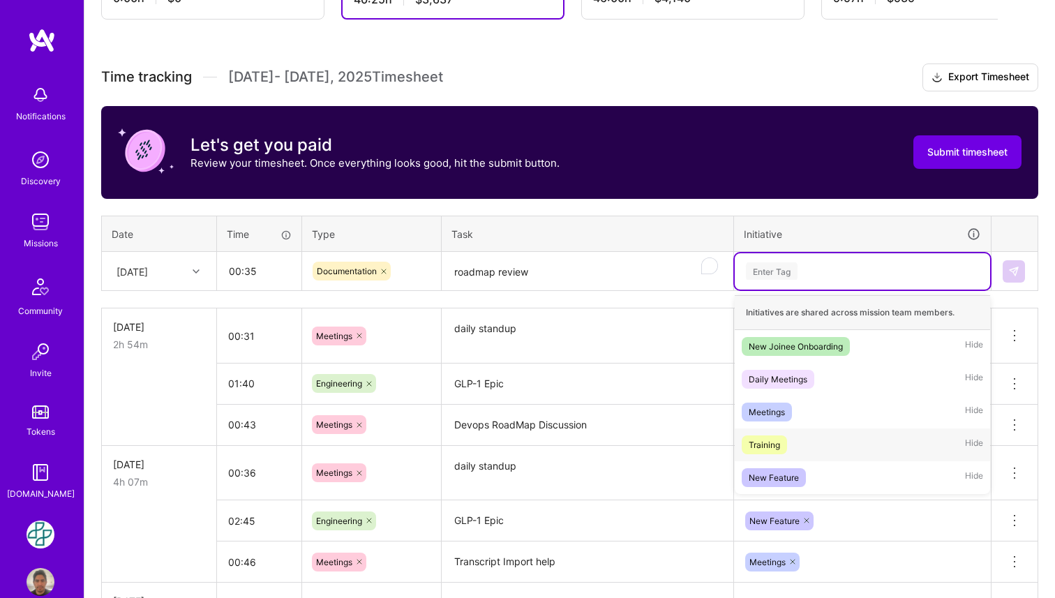
click at [802, 448] on div "Training Hide" at bounding box center [861, 444] width 255 height 33
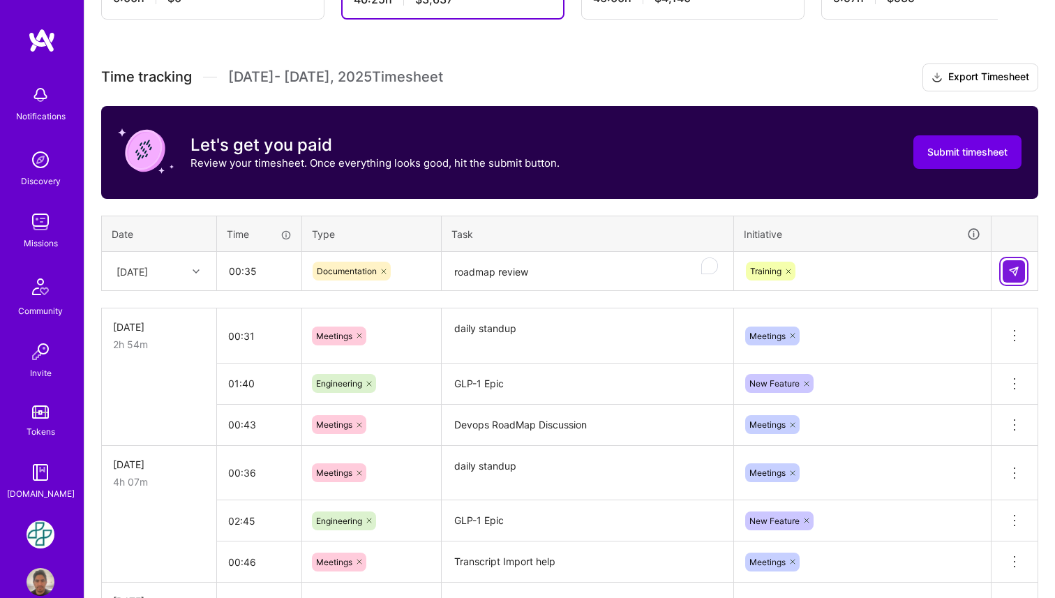
click at [1009, 275] on img at bounding box center [1013, 271] width 11 height 11
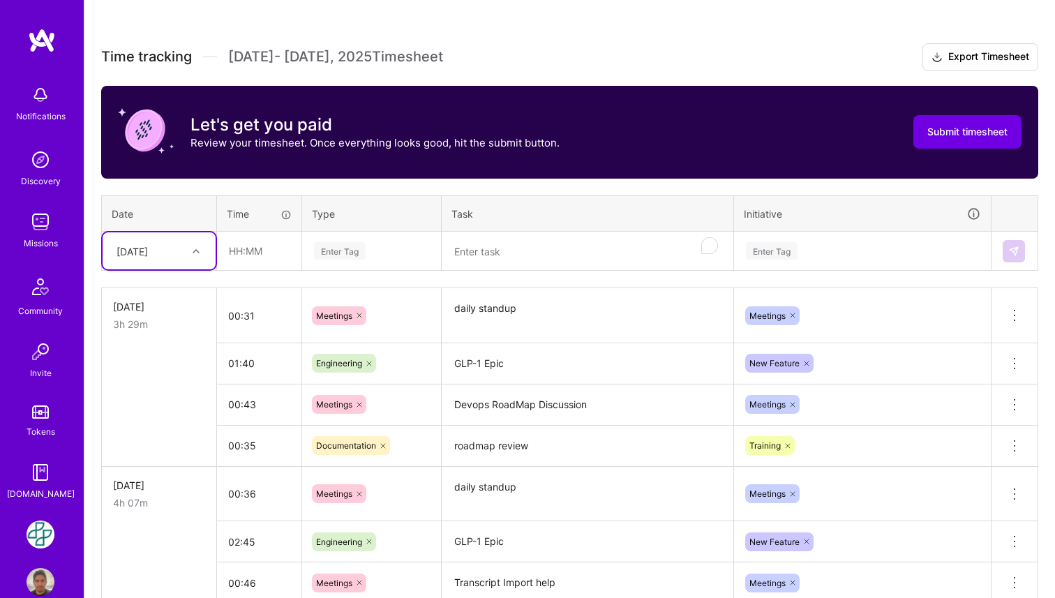
scroll to position [363, 0]
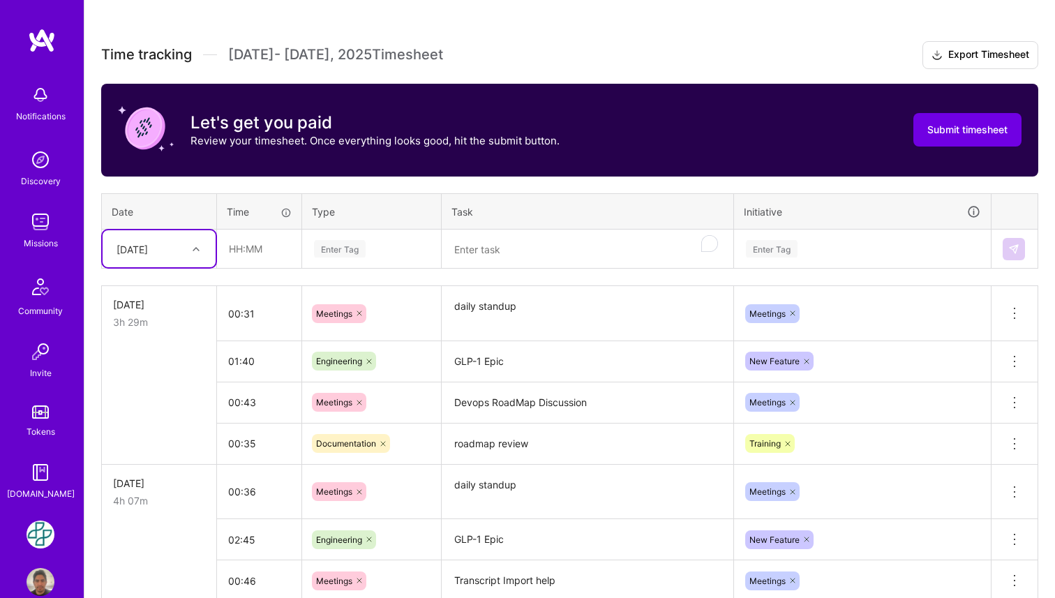
click at [188, 255] on div at bounding box center [198, 249] width 22 height 18
click at [180, 454] on div "[DATE]" at bounding box center [159, 466] width 113 height 26
click at [280, 256] on input "text" at bounding box center [259, 248] width 83 height 37
type input "00:37"
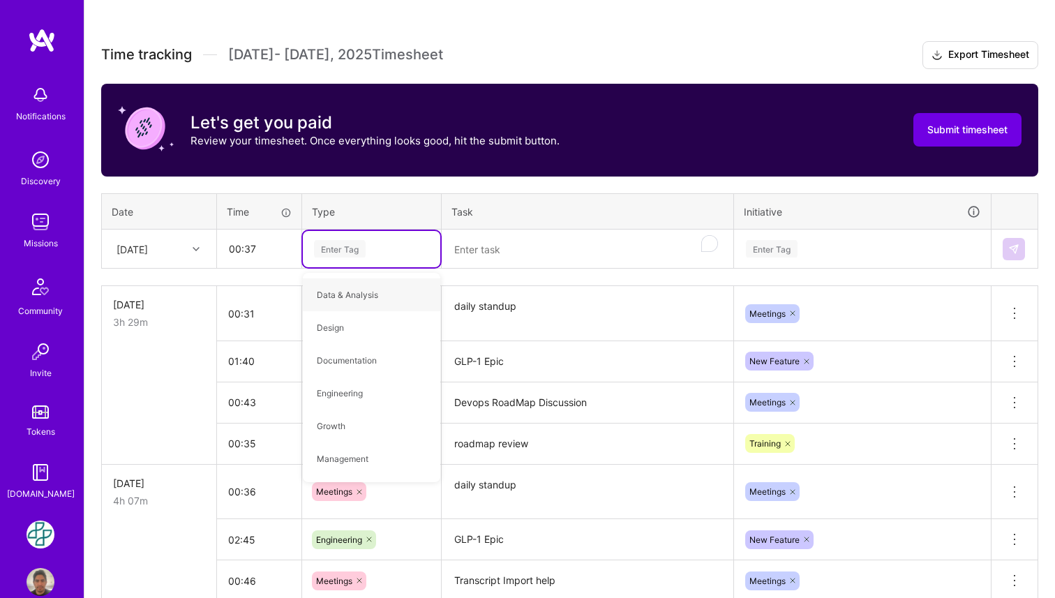
click at [507, 311] on textarea "daily standup" at bounding box center [587, 313] width 289 height 52
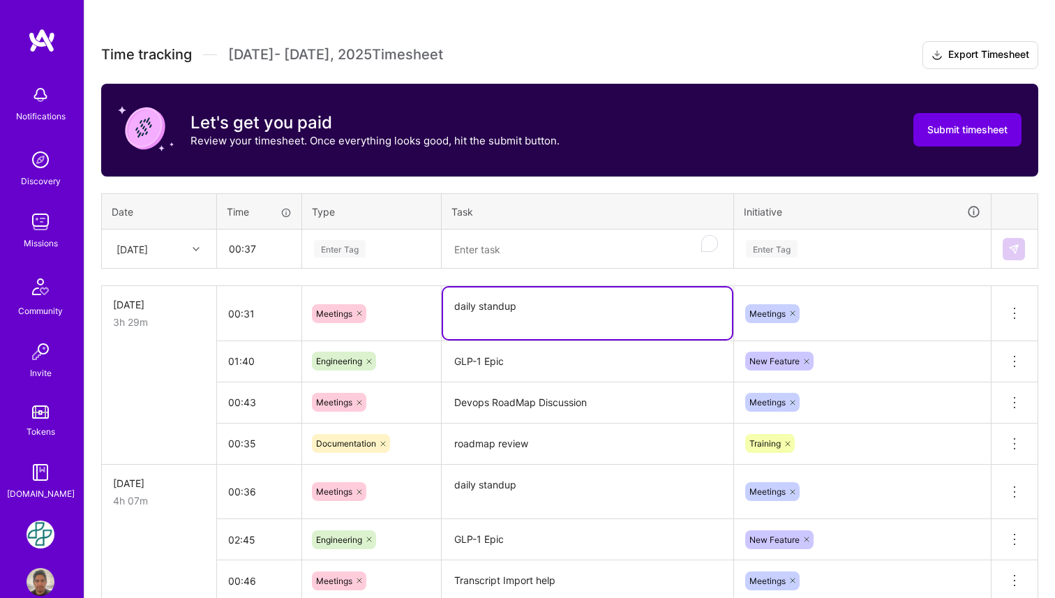
click at [507, 311] on textarea "daily standup" at bounding box center [587, 313] width 289 height 52
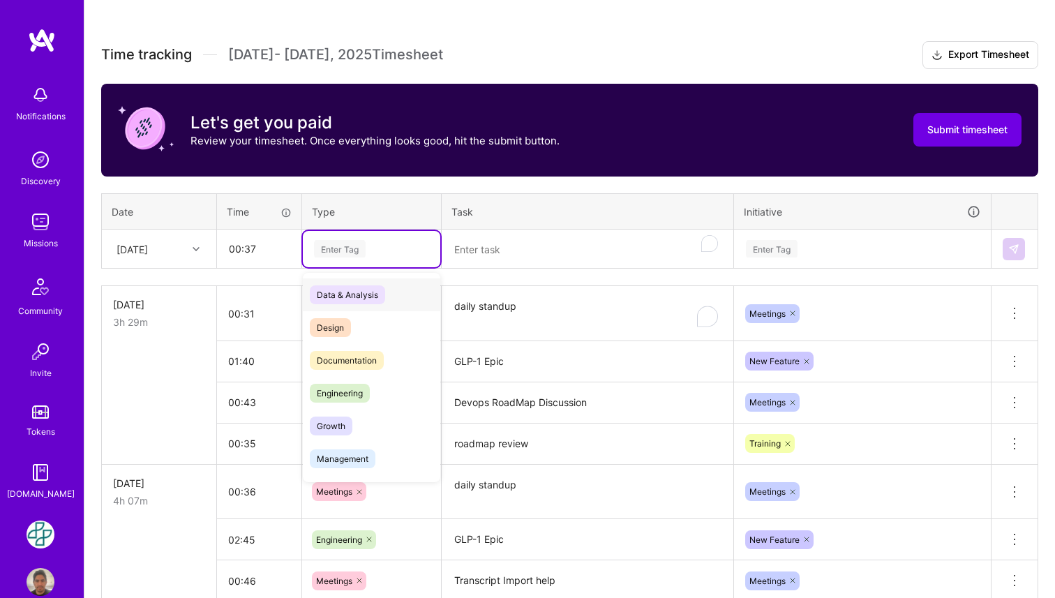
click at [414, 252] on div "Enter Tag" at bounding box center [371, 248] width 118 height 17
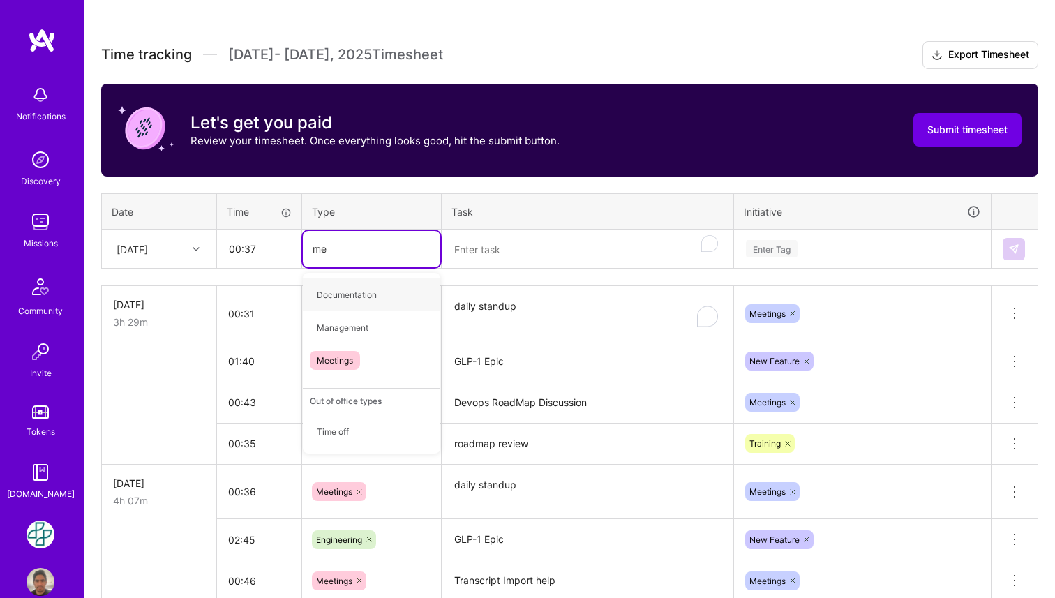
type input "mee"
click at [367, 290] on div "Meetings" at bounding box center [371, 294] width 137 height 33
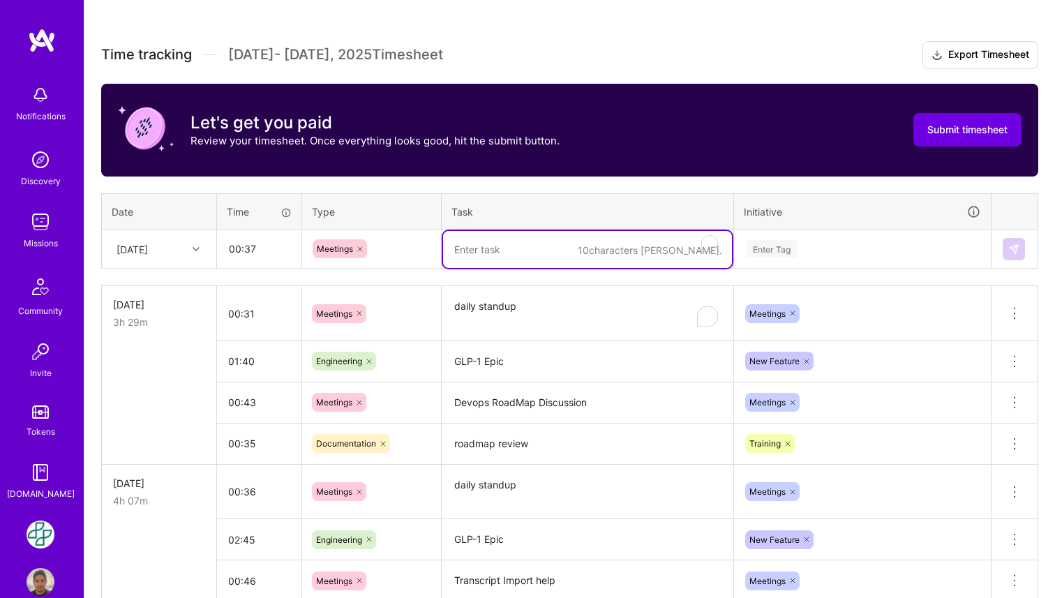
click at [467, 259] on textarea "To enrich screen reader interactions, please activate Accessibility in Grammarl…" at bounding box center [587, 249] width 289 height 37
paste textarea "daily standup"
type textarea "daily standup"
click at [785, 252] on div "Enter Tag" at bounding box center [772, 249] width 52 height 22
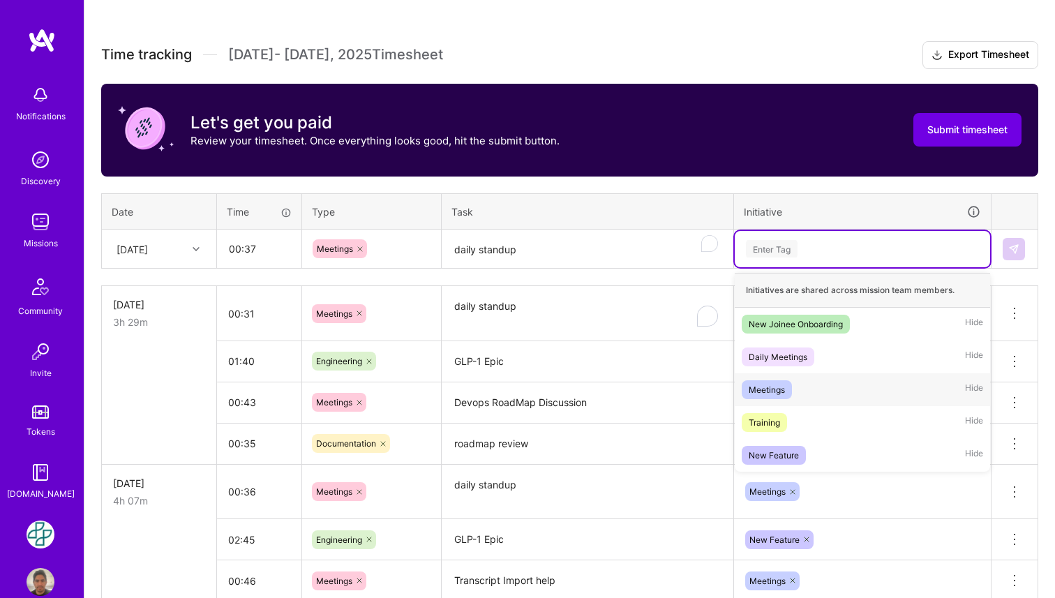
click at [790, 396] on span "Meetings" at bounding box center [766, 389] width 50 height 19
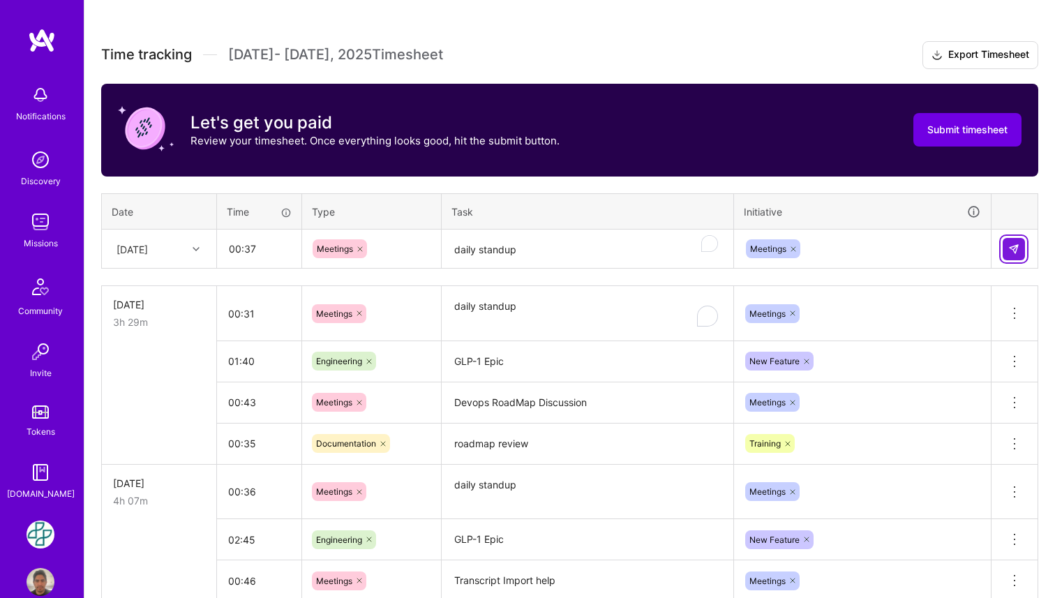
click at [1016, 255] on button at bounding box center [1013, 249] width 22 height 22
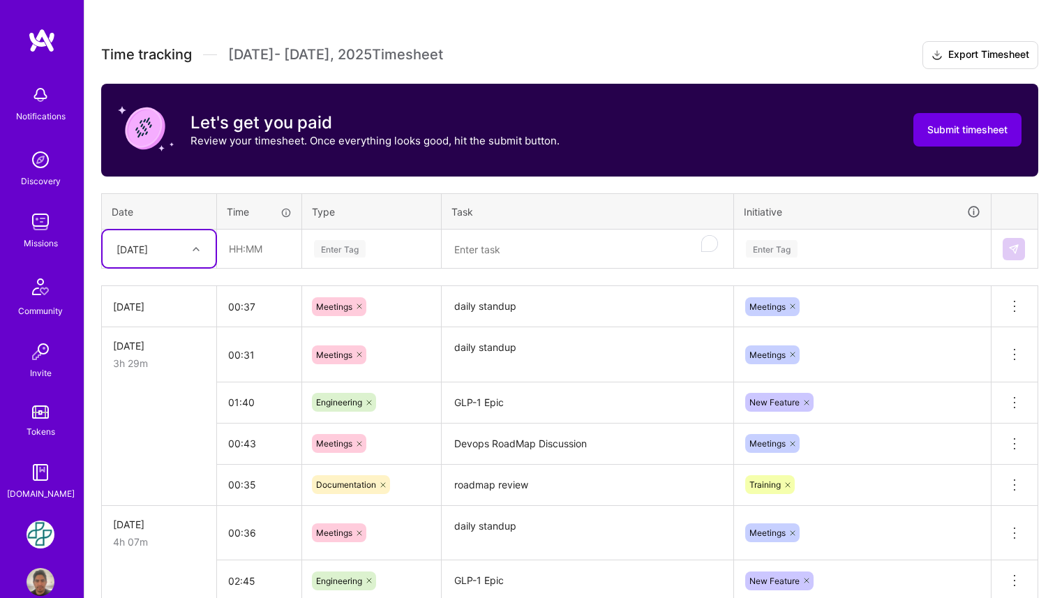
click at [188, 252] on div at bounding box center [198, 249] width 22 height 18
click at [258, 252] on input "text" at bounding box center [259, 248] width 83 height 37
type input "05:00"
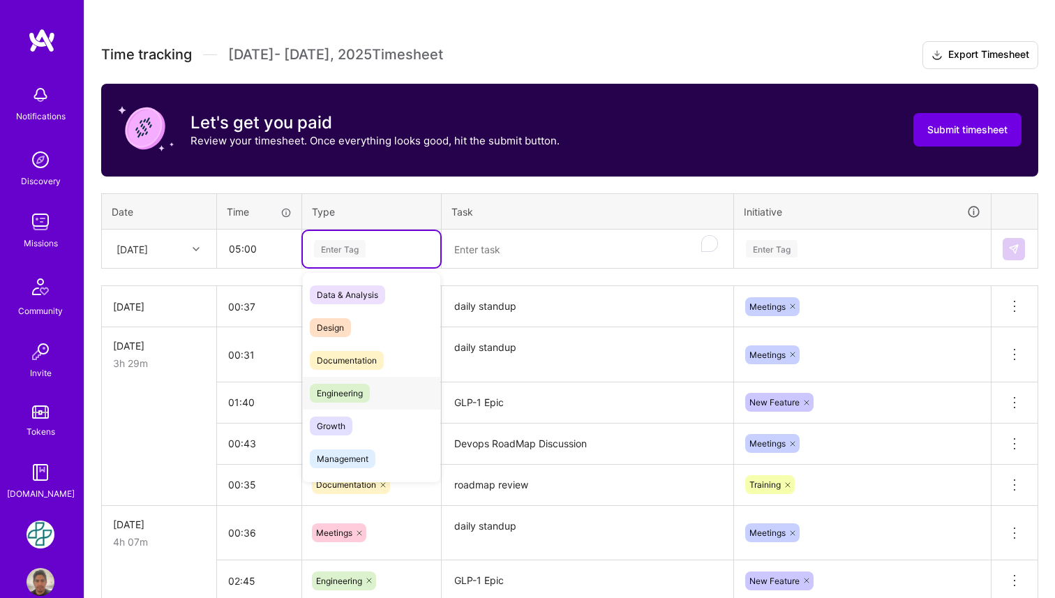
click at [372, 397] on div "Engineering" at bounding box center [371, 393] width 137 height 33
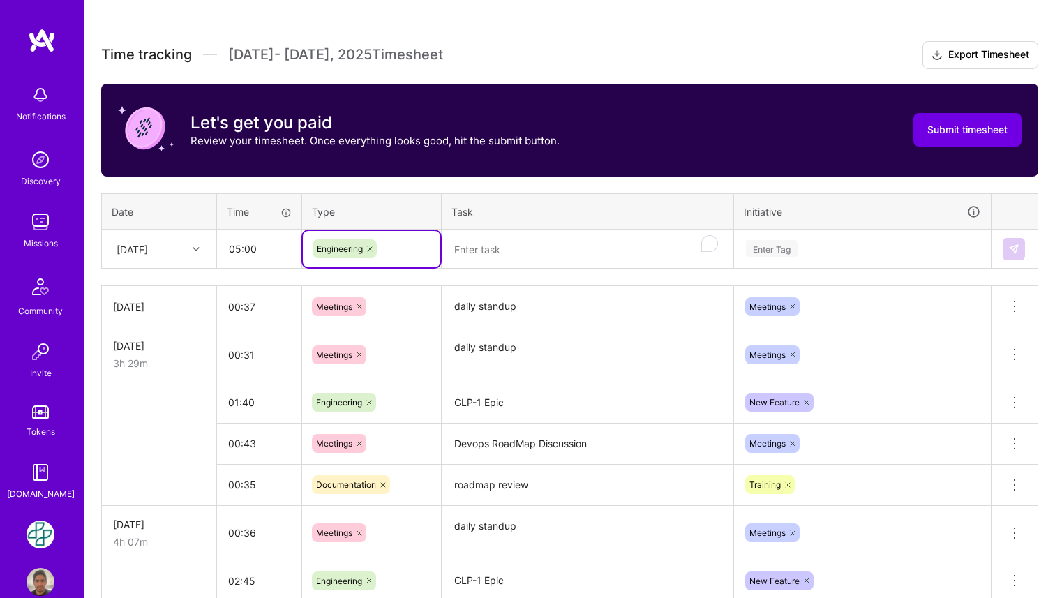
click at [495, 259] on textarea "To enrich screen reader interactions, please activate Accessibility in Grammarl…" at bounding box center [587, 249] width 289 height 37
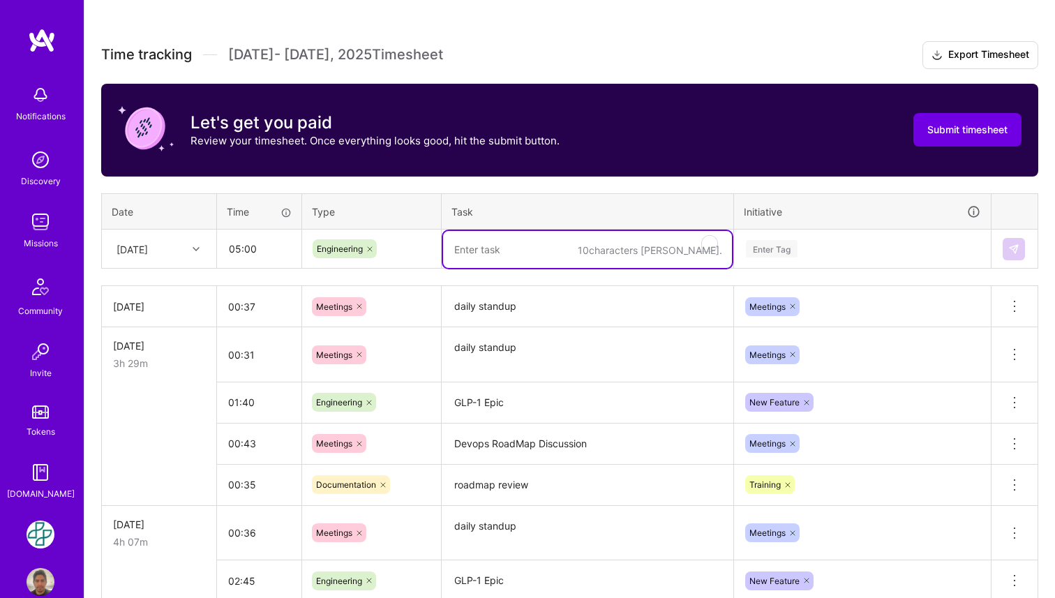
paste textarea "GLP-1 Epic"
type textarea "GLP-1 Epic"
click at [794, 237] on div "Enter Tag" at bounding box center [861, 249] width 255 height 36
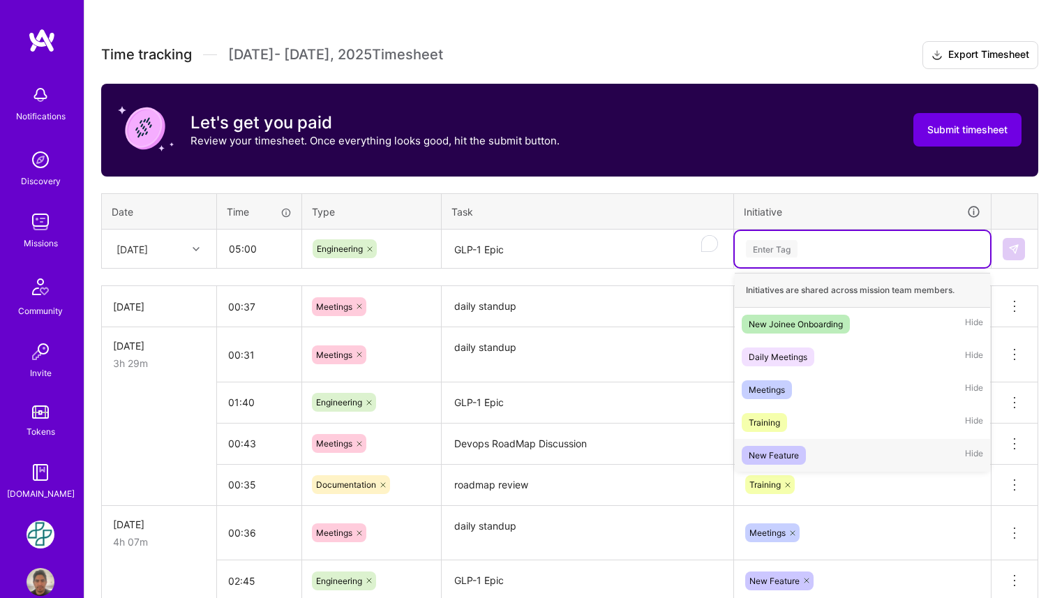
click at [790, 455] on div "New Feature" at bounding box center [773, 455] width 50 height 15
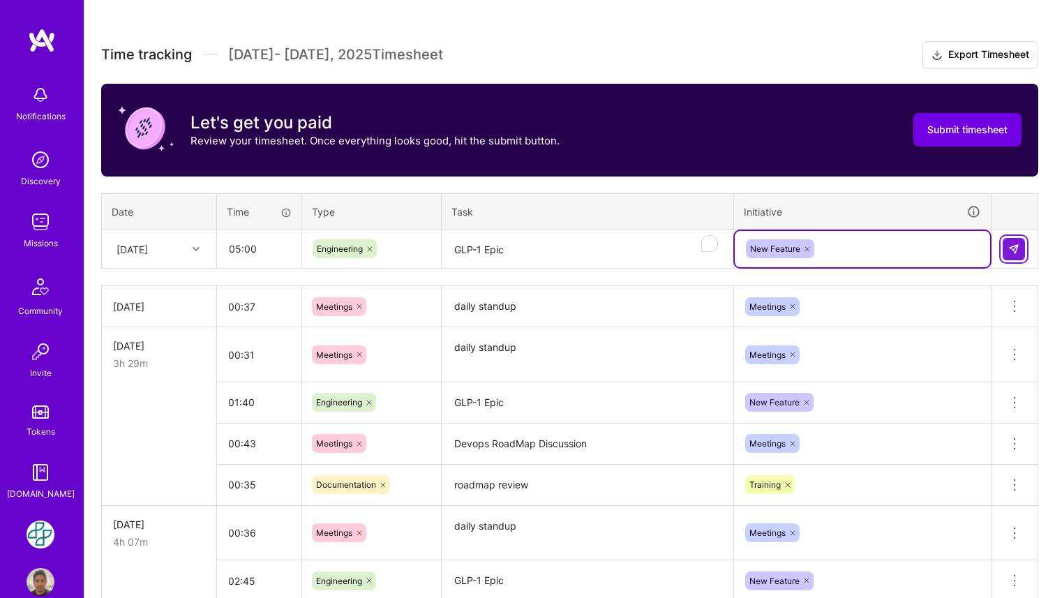
click at [1011, 250] on img at bounding box center [1013, 248] width 11 height 11
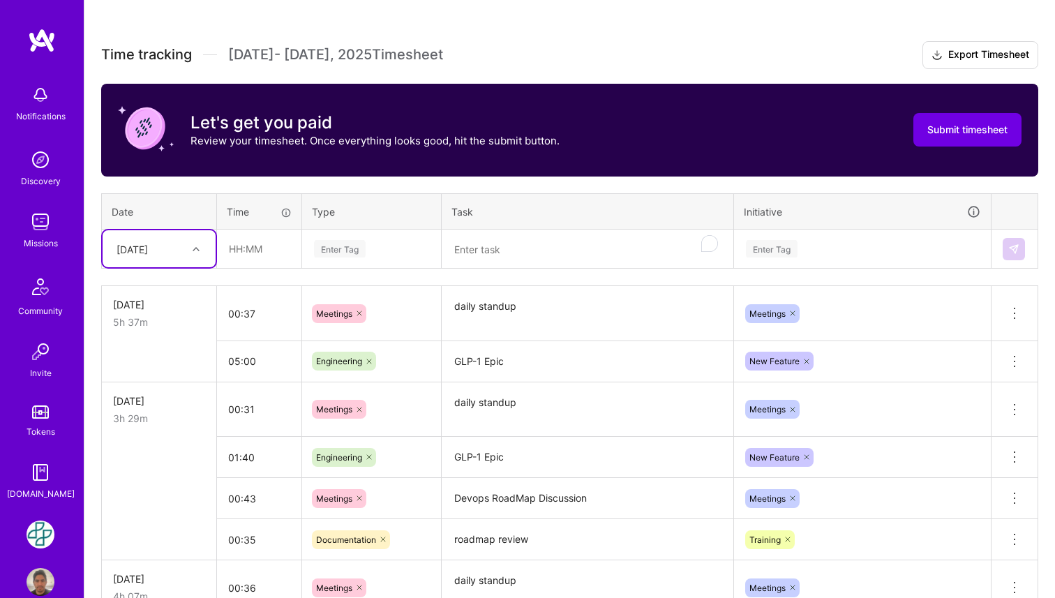
scroll to position [442, 0]
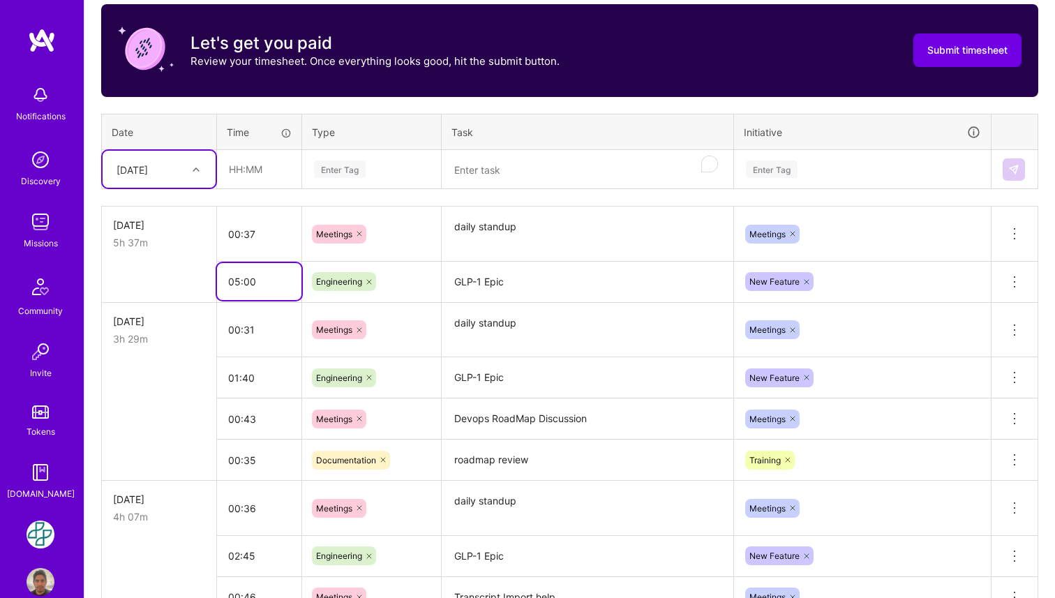
click at [249, 296] on input "05:00" at bounding box center [259, 281] width 84 height 37
type input "05:30"
click at [478, 279] on textarea "GLP-1 Epic" at bounding box center [587, 282] width 289 height 38
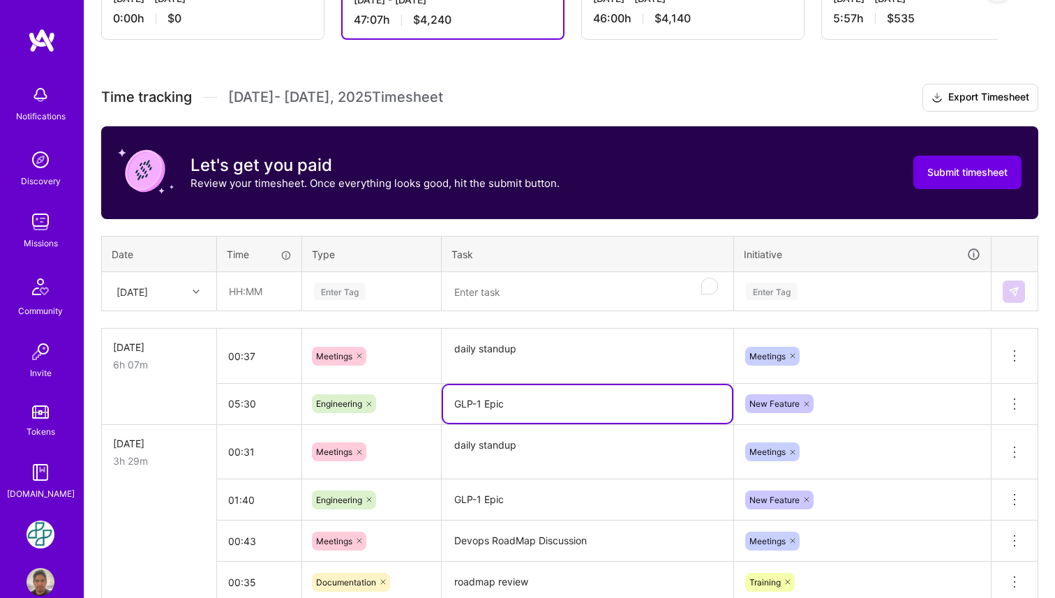
scroll to position [0, 0]
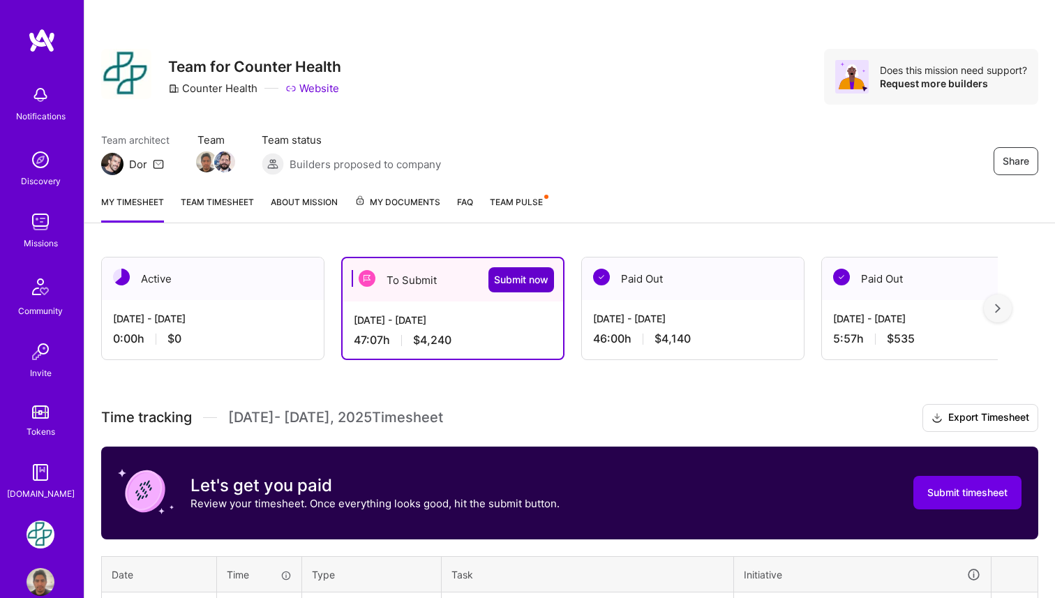
click at [531, 277] on span "Submit now" at bounding box center [521, 280] width 54 height 14
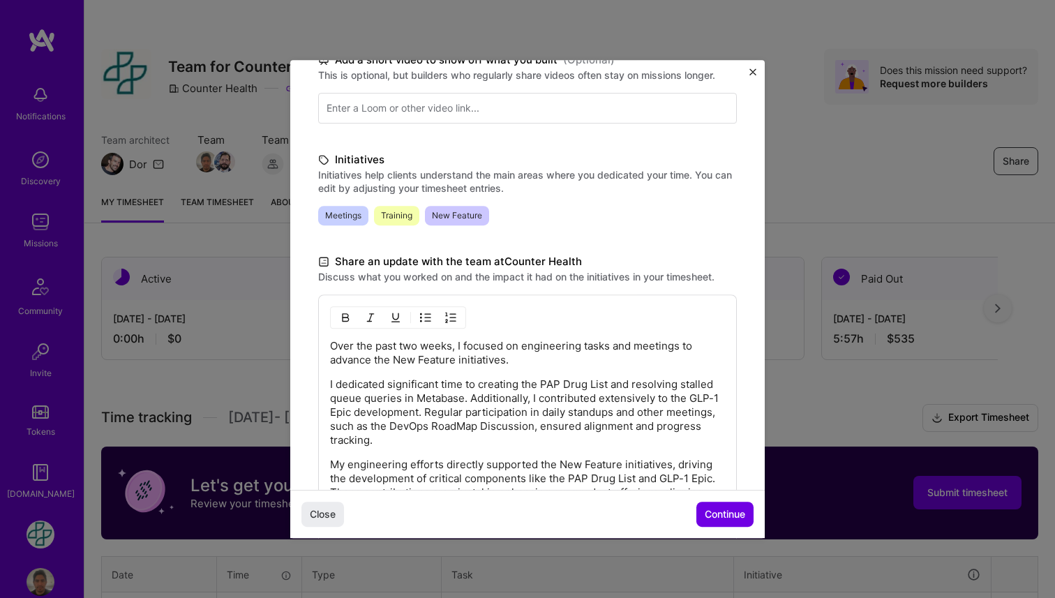
scroll to position [381, 0]
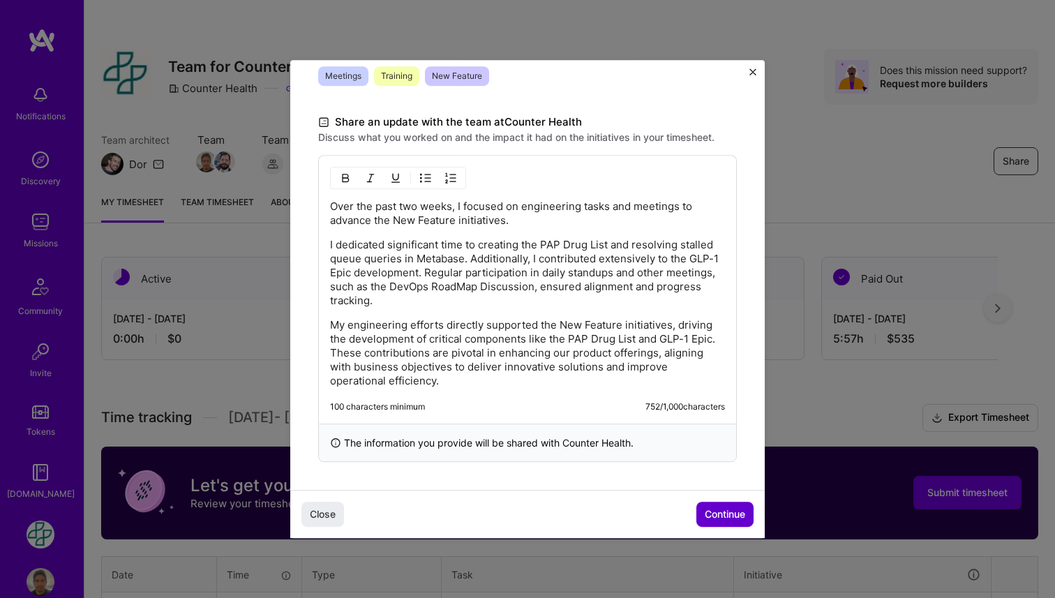
click at [739, 510] on span "Continue" at bounding box center [724, 514] width 40 height 14
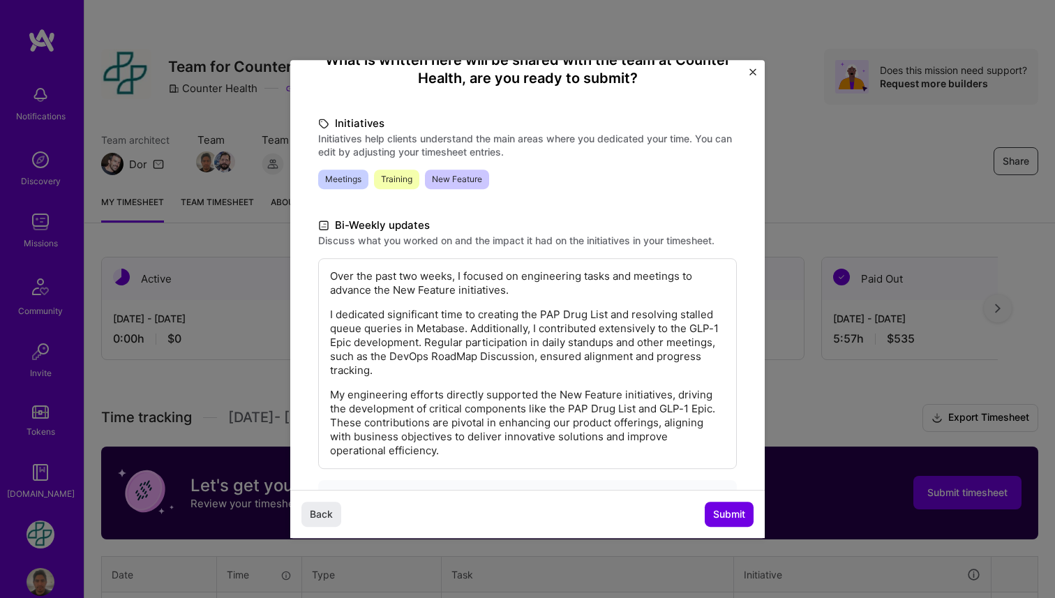
scroll to position [193, 0]
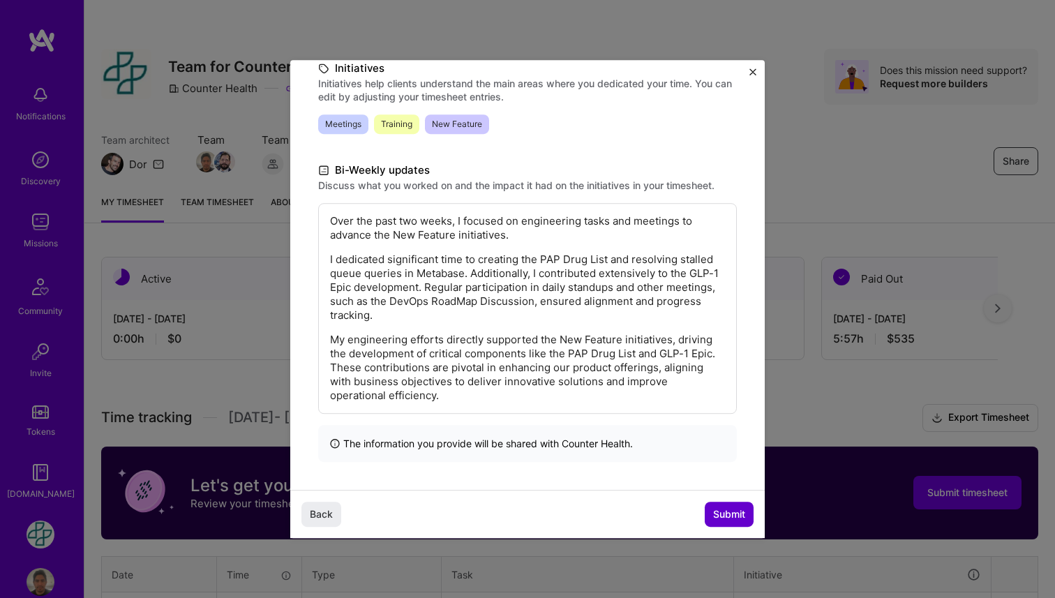
click at [729, 510] on span "Submit" at bounding box center [729, 514] width 32 height 14
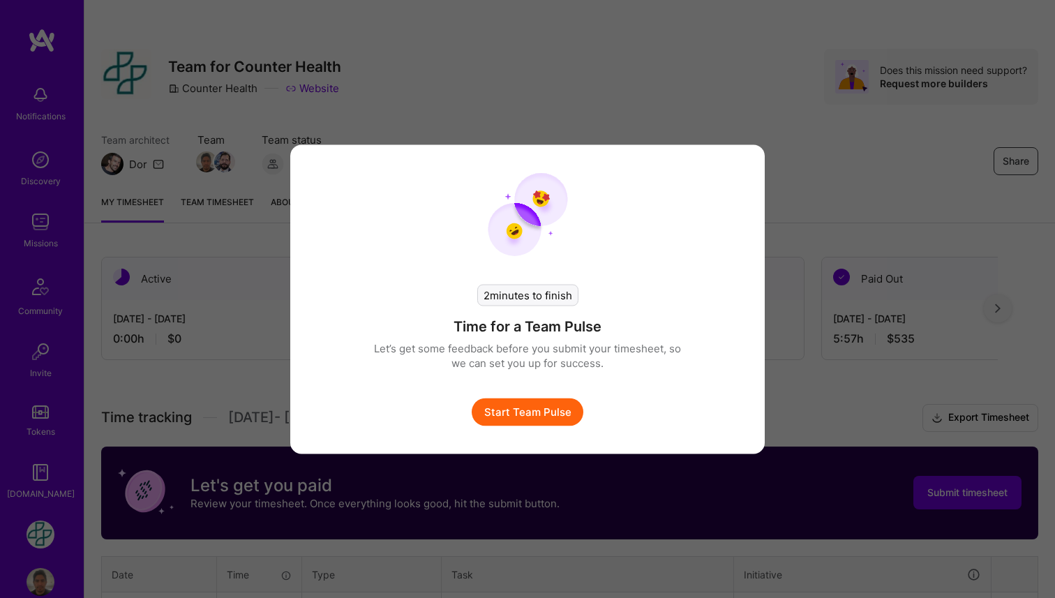
click at [531, 412] on button "Start Team Pulse" at bounding box center [528, 412] width 112 height 28
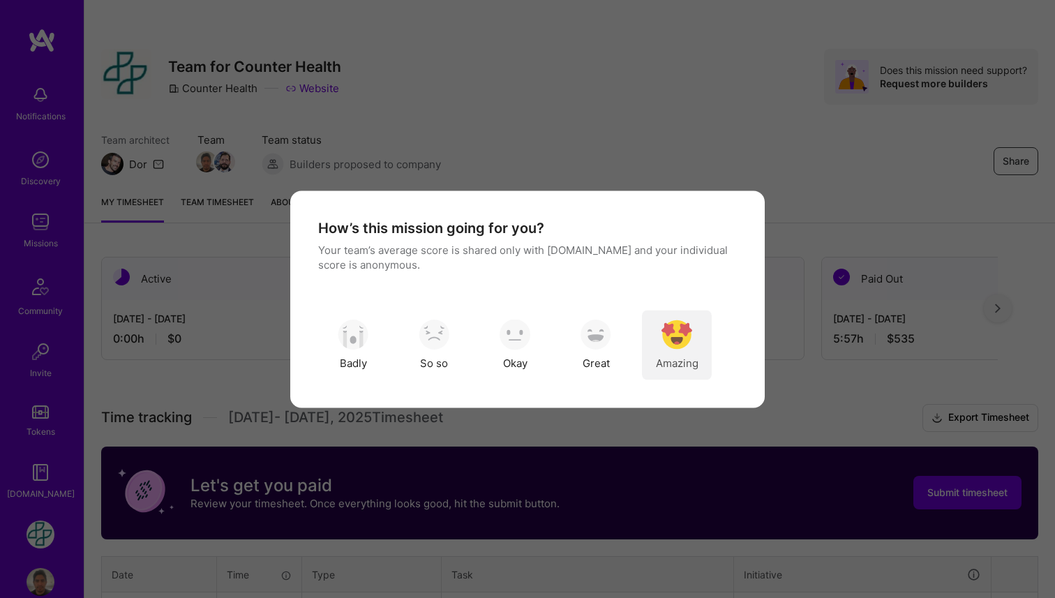
click at [671, 346] on img "modal" at bounding box center [676, 334] width 31 height 31
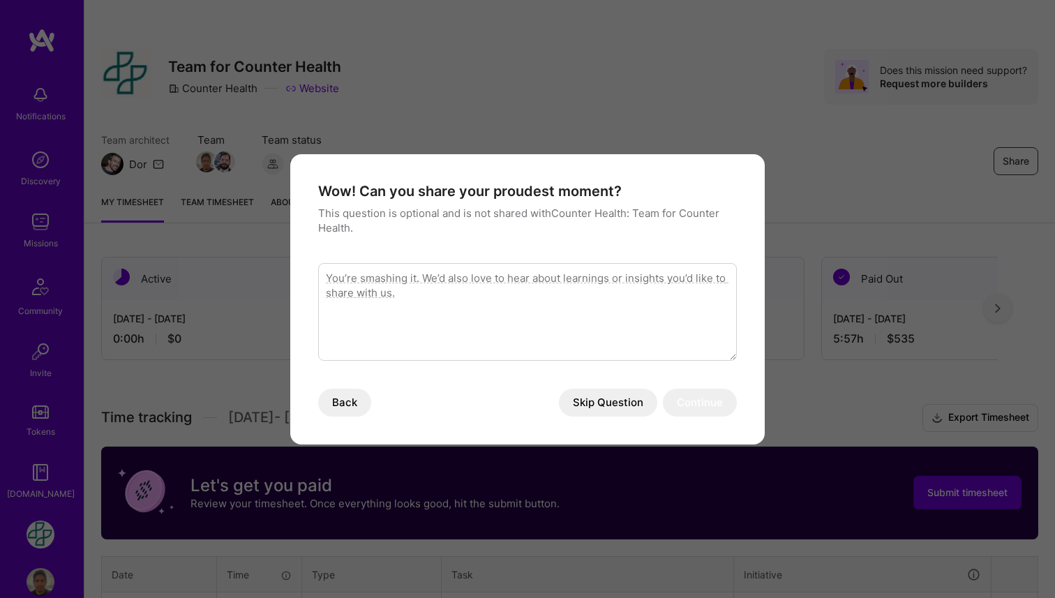
click at [498, 323] on textarea "modal" at bounding box center [527, 312] width 419 height 98
click at [598, 411] on button "Skip Question" at bounding box center [608, 403] width 98 height 28
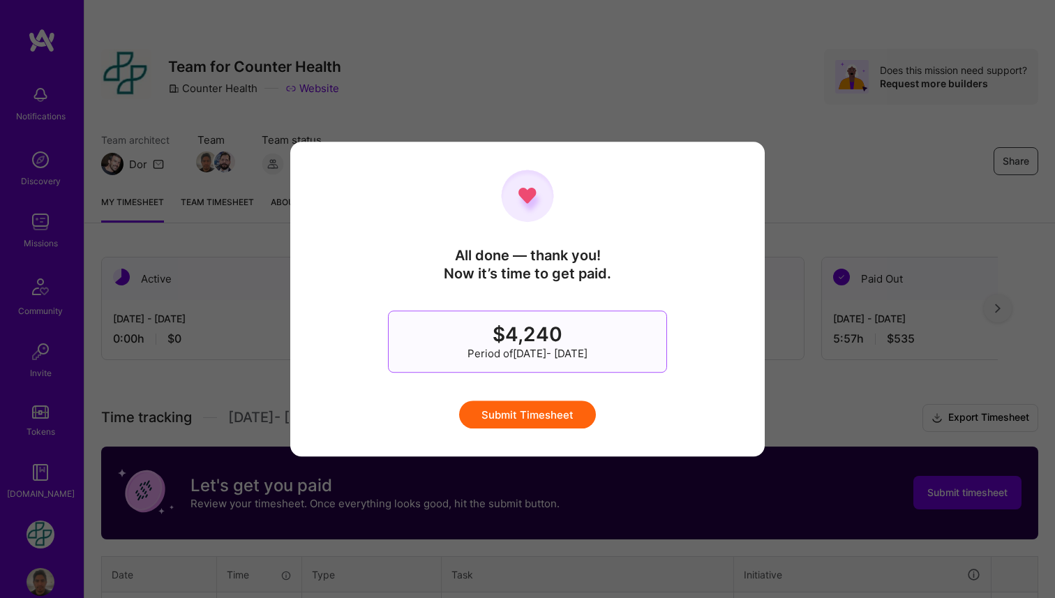
click at [545, 416] on button "Submit Timesheet" at bounding box center [527, 414] width 137 height 28
